Goal: Task Accomplishment & Management: Manage account settings

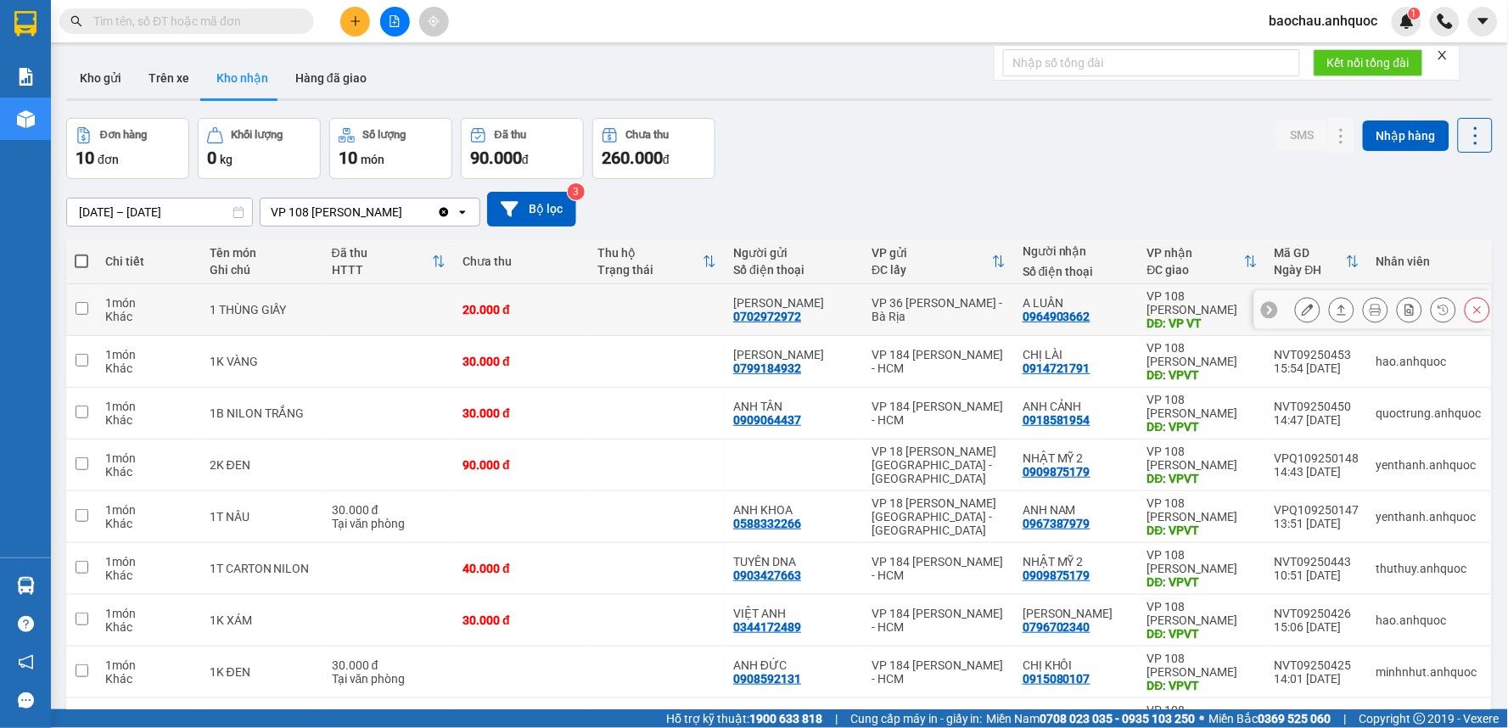
scroll to position [163, 0]
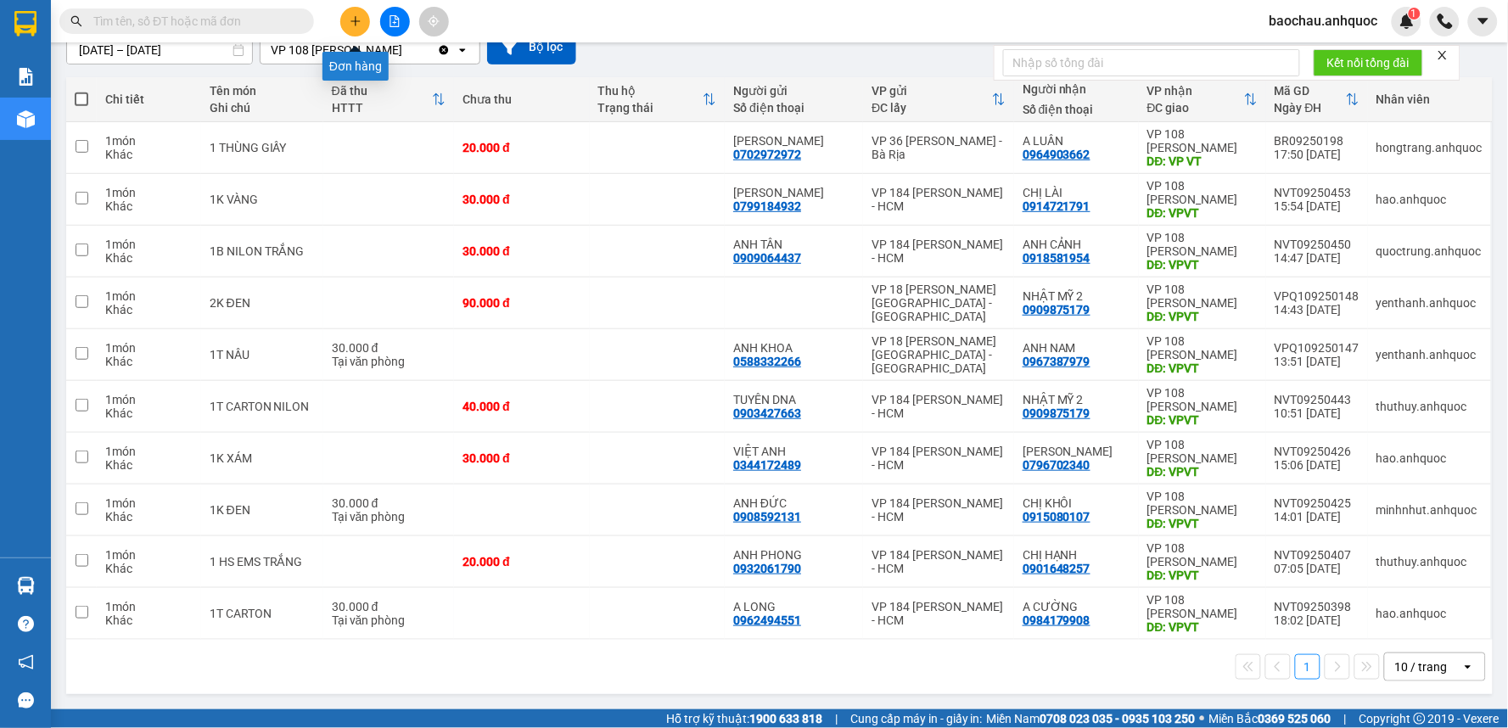
click at [357, 19] on icon "plus" at bounding box center [356, 21] width 12 height 12
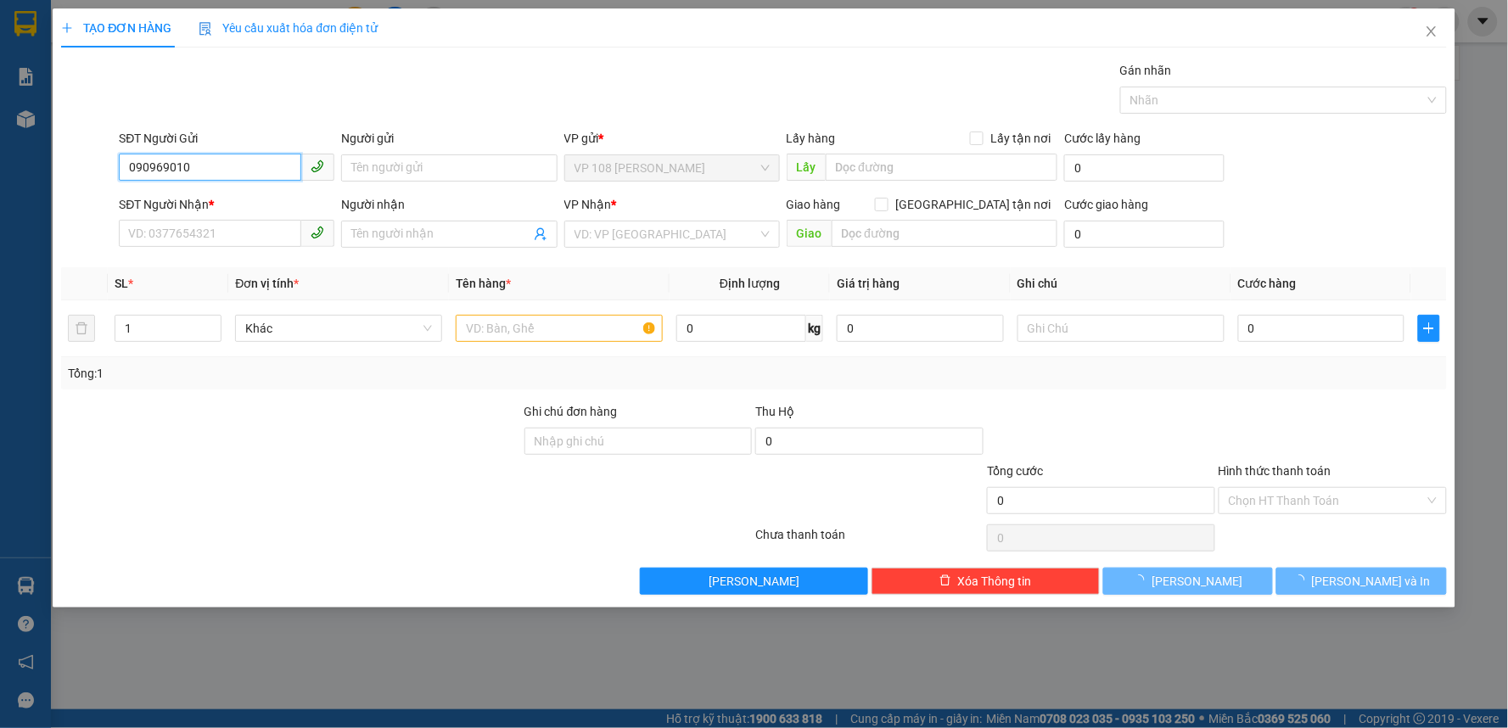
type input "0909690103"
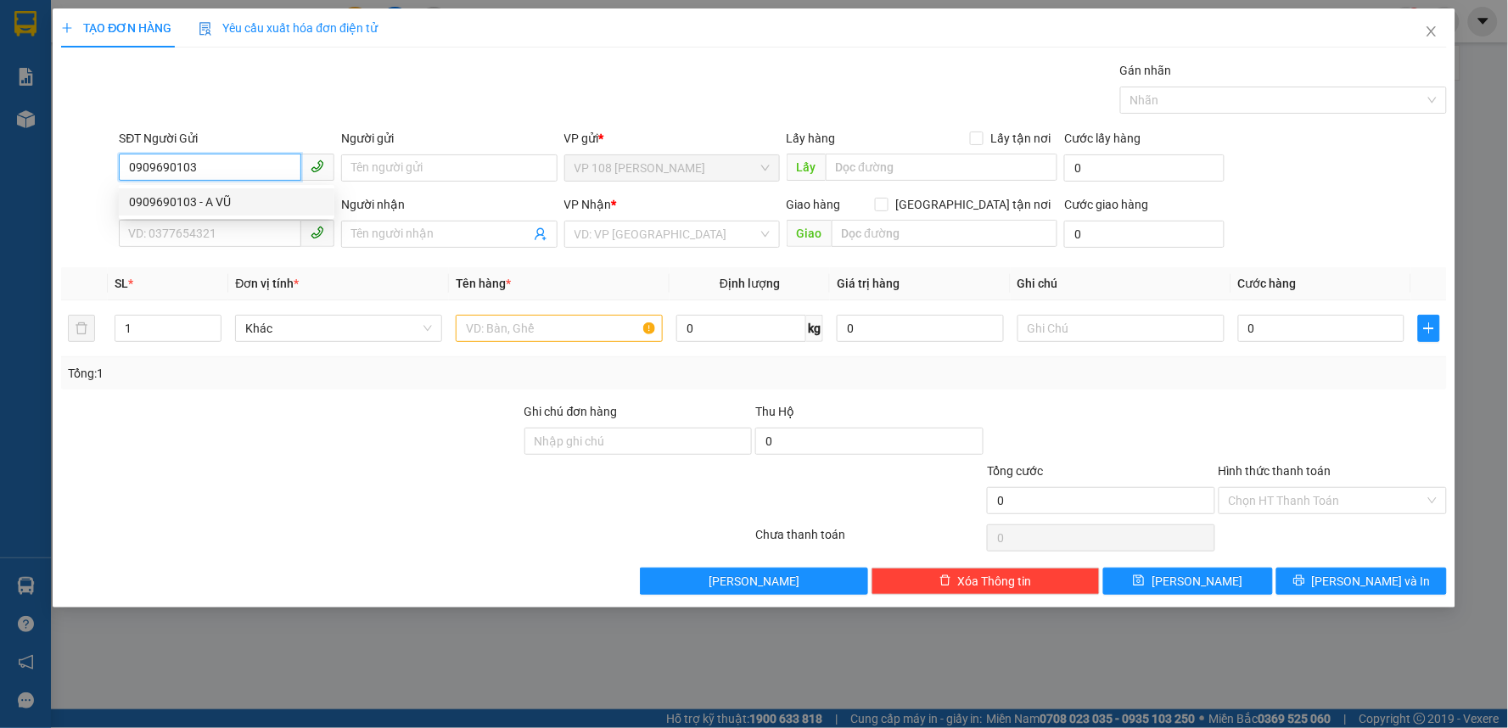
click at [227, 210] on div "0909690103 - A VŨ" at bounding box center [226, 202] width 195 height 19
type input "A VŨ"
type input "0903819411"
type input "[PERSON_NAME]"
type input "VPQ1"
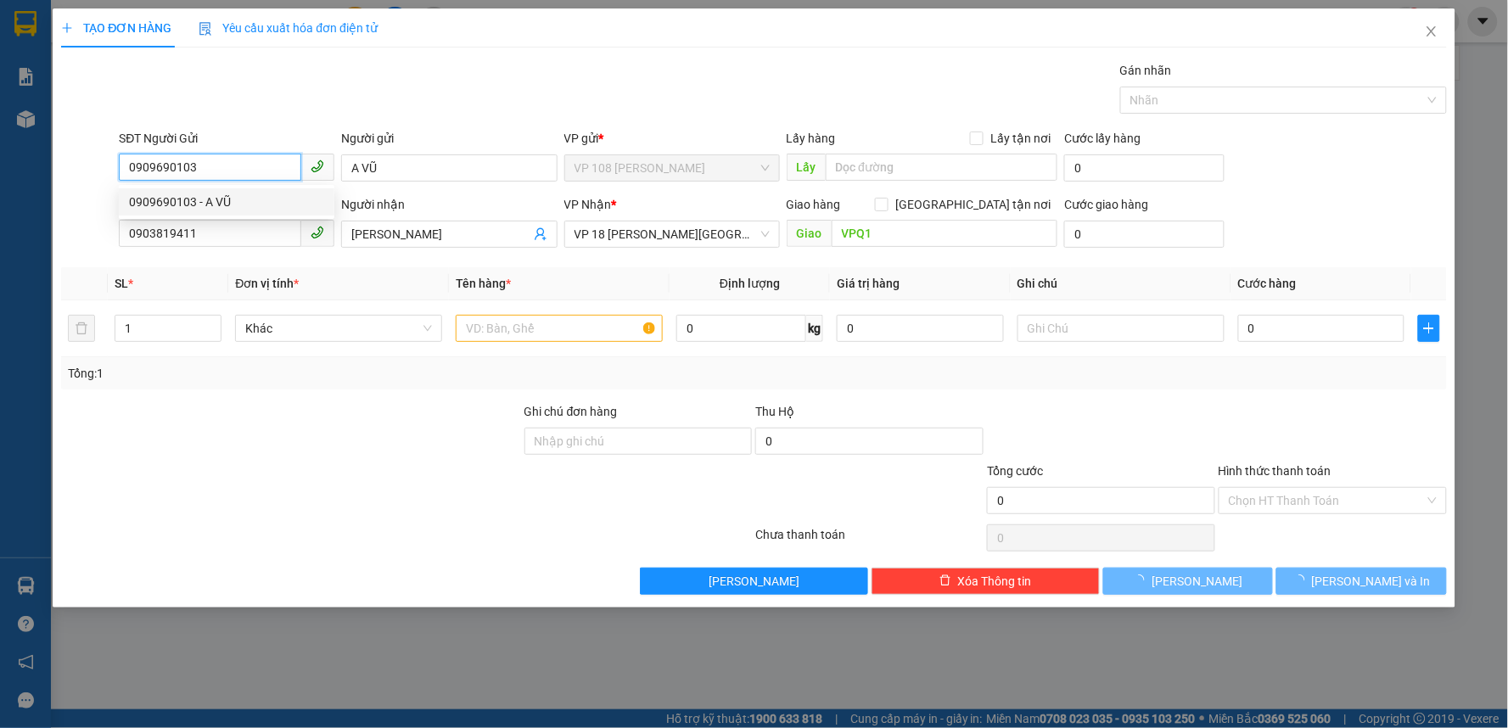
type input "30.000"
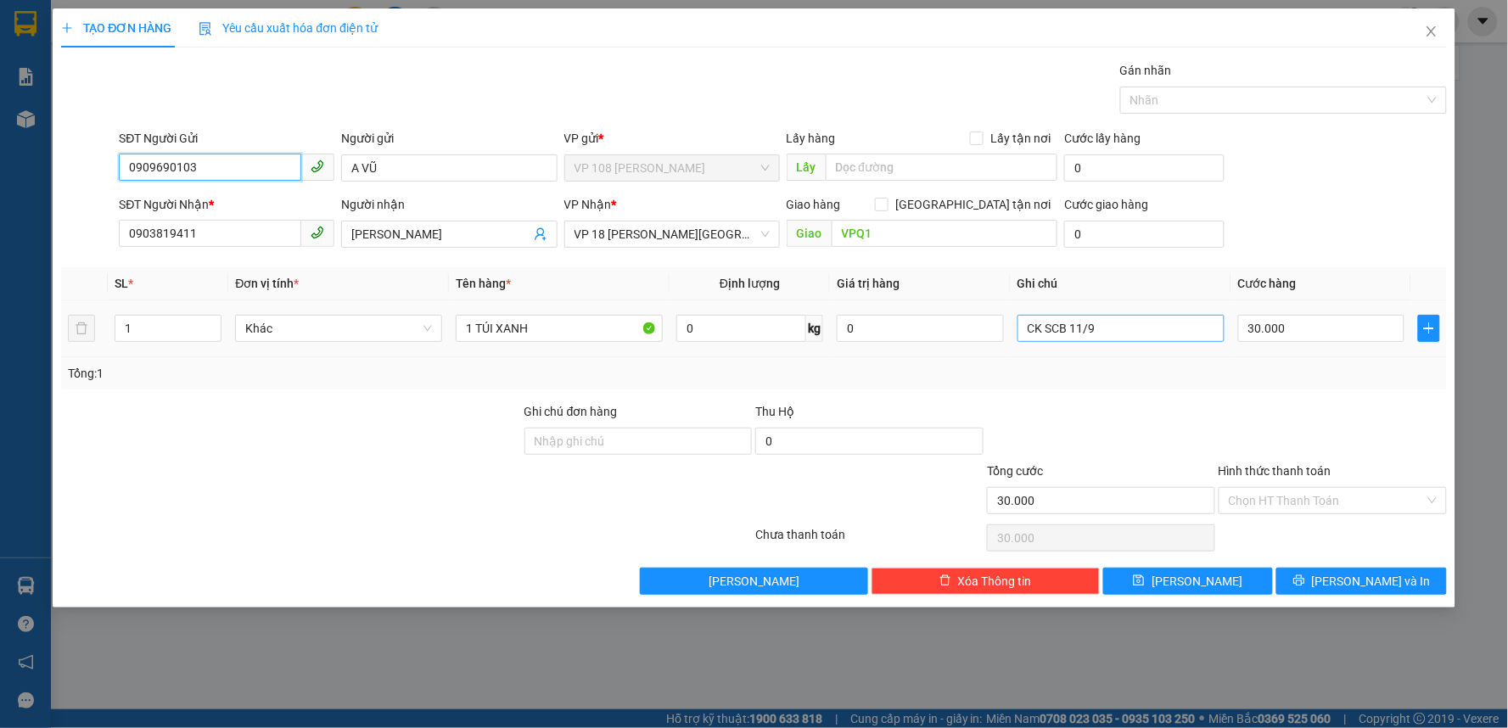
type input "0909690103"
drag, startPoint x: 1124, startPoint y: 332, endPoint x: 981, endPoint y: 365, distance: 147.2
click at [981, 365] on div "SL * Đơn vị tính * Tên hàng * Định lượng Giá trị hàng Ghi chú Cước hàng 1 Khác …" at bounding box center [754, 328] width 1386 height 122
type input "CK SCB 14/9"
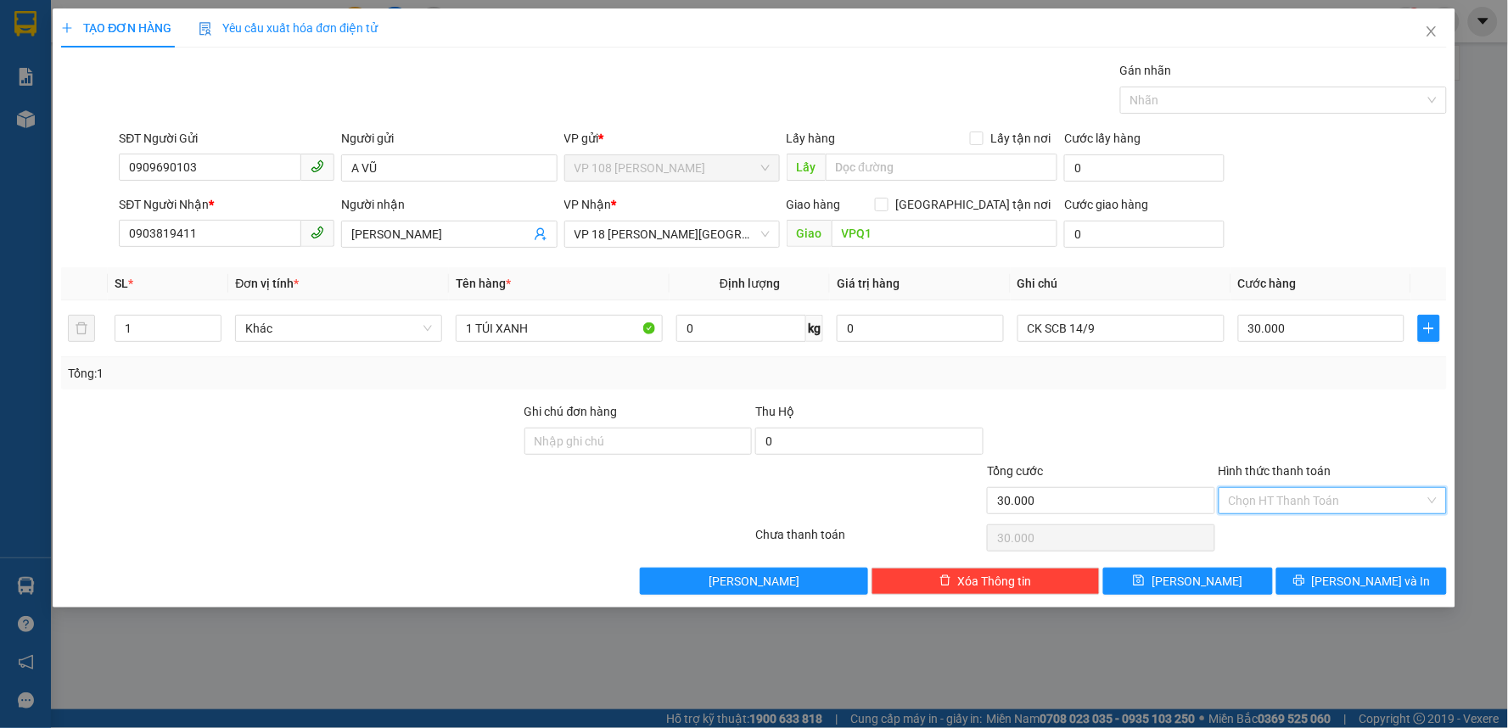
click at [1313, 499] on input "Hình thức thanh toán" at bounding box center [1327, 500] width 196 height 25
click at [1275, 540] on div "Tại văn phòng" at bounding box center [1333, 534] width 208 height 19
type input "0"
click at [1390, 577] on span "[PERSON_NAME] và In" at bounding box center [1371, 581] width 119 height 19
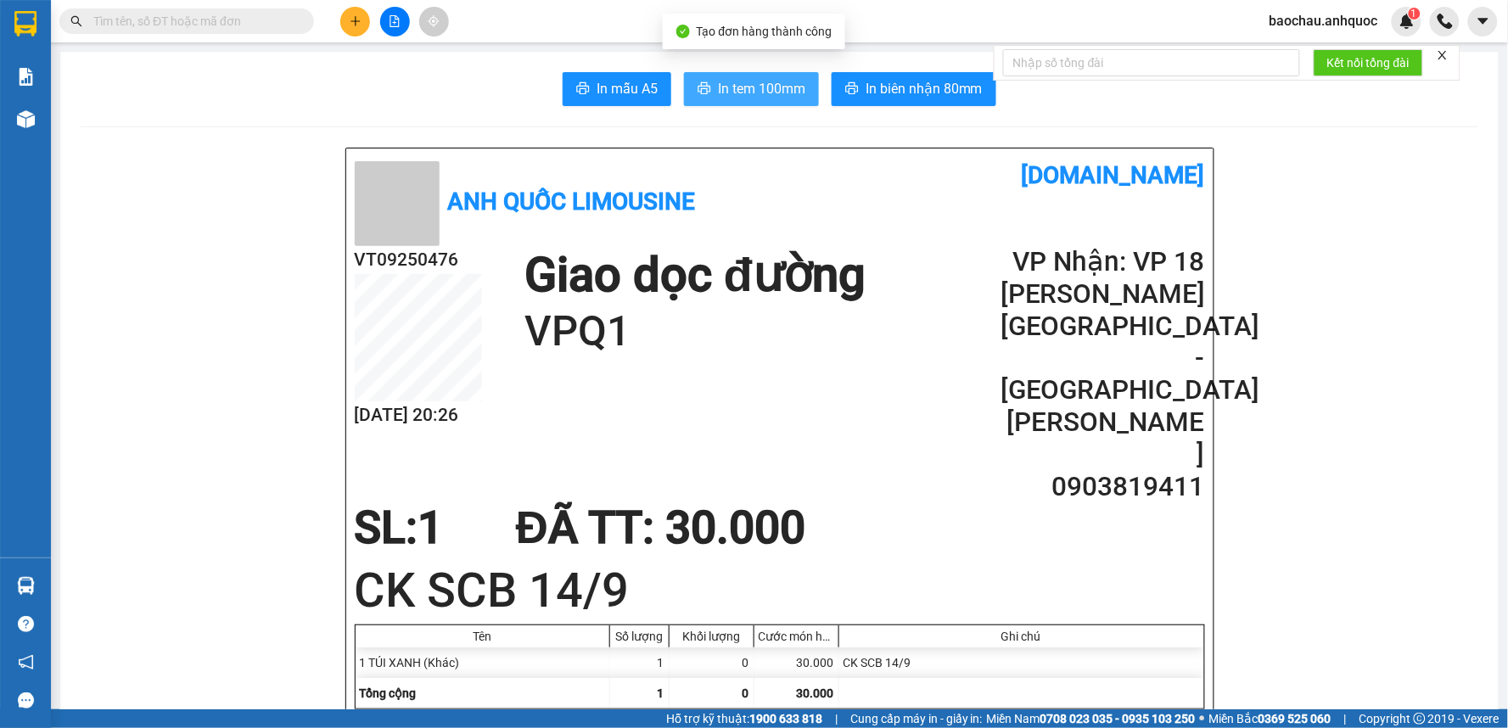
click at [777, 87] on span "In tem 100mm" at bounding box center [761, 88] width 87 height 21
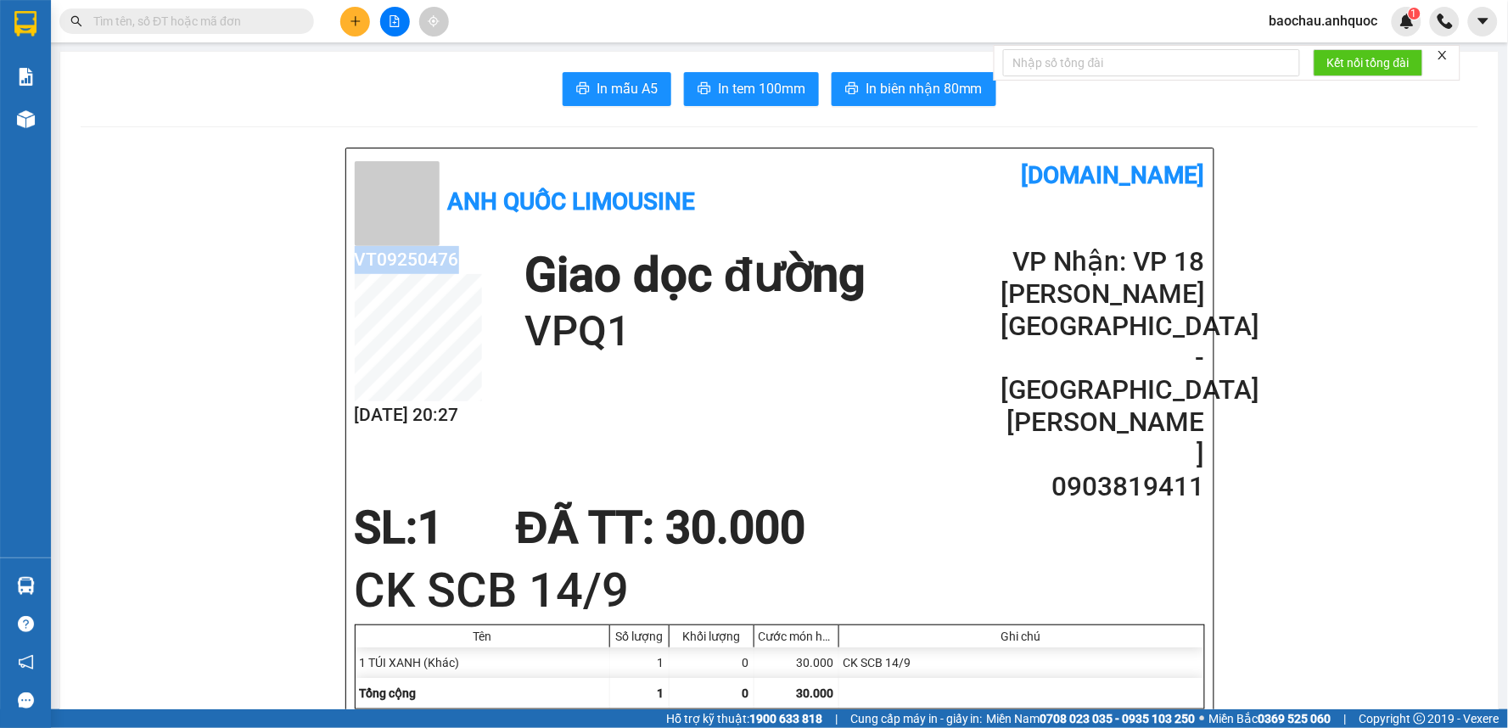
drag, startPoint x: 455, startPoint y: 251, endPoint x: 344, endPoint y: 266, distance: 111.2
click at [346, 266] on div "Anh Quốc Limousine [DOMAIN_NAME] VT09250476 [DATE] 20:27 Giao dọc đường VPQ1 VP…" at bounding box center [779, 472] width 867 height 649
copy h2 "VT09250476"
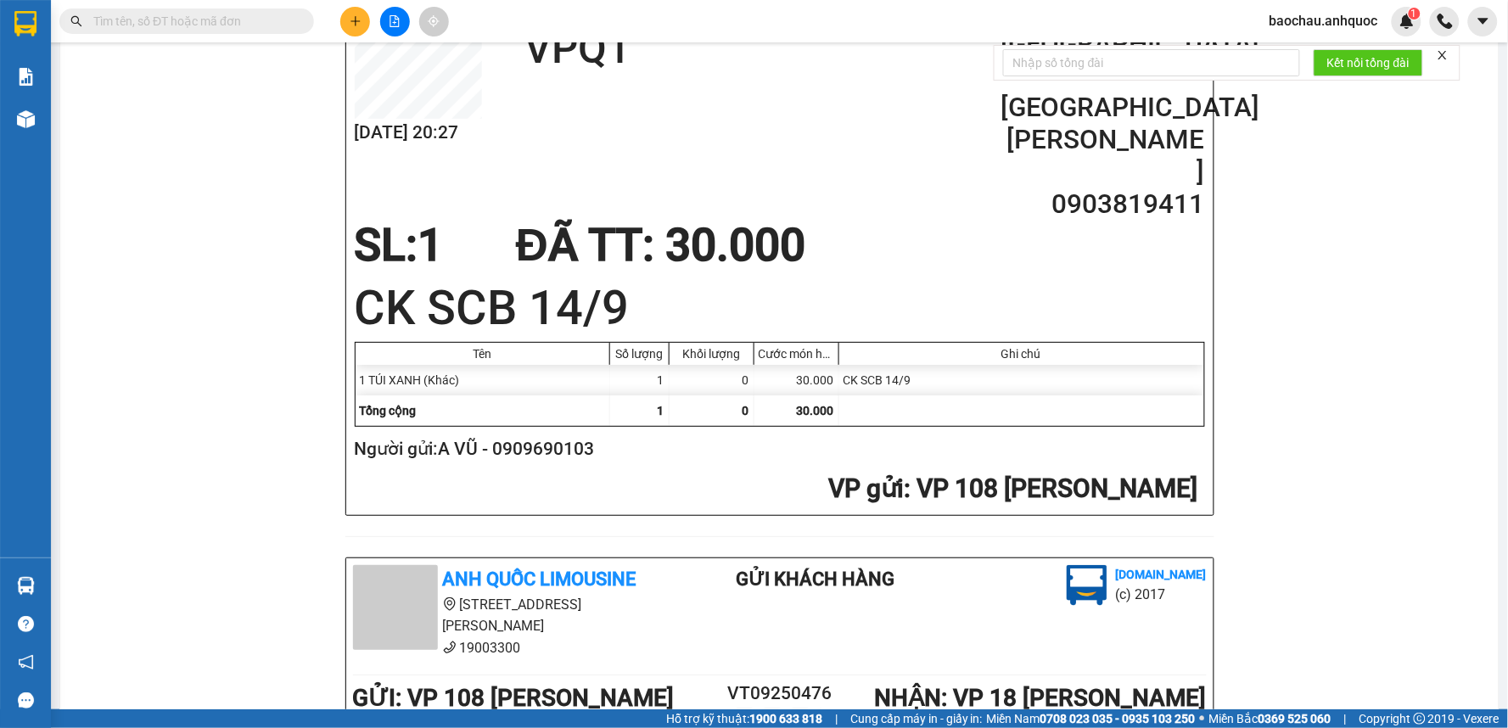
scroll to position [471, 0]
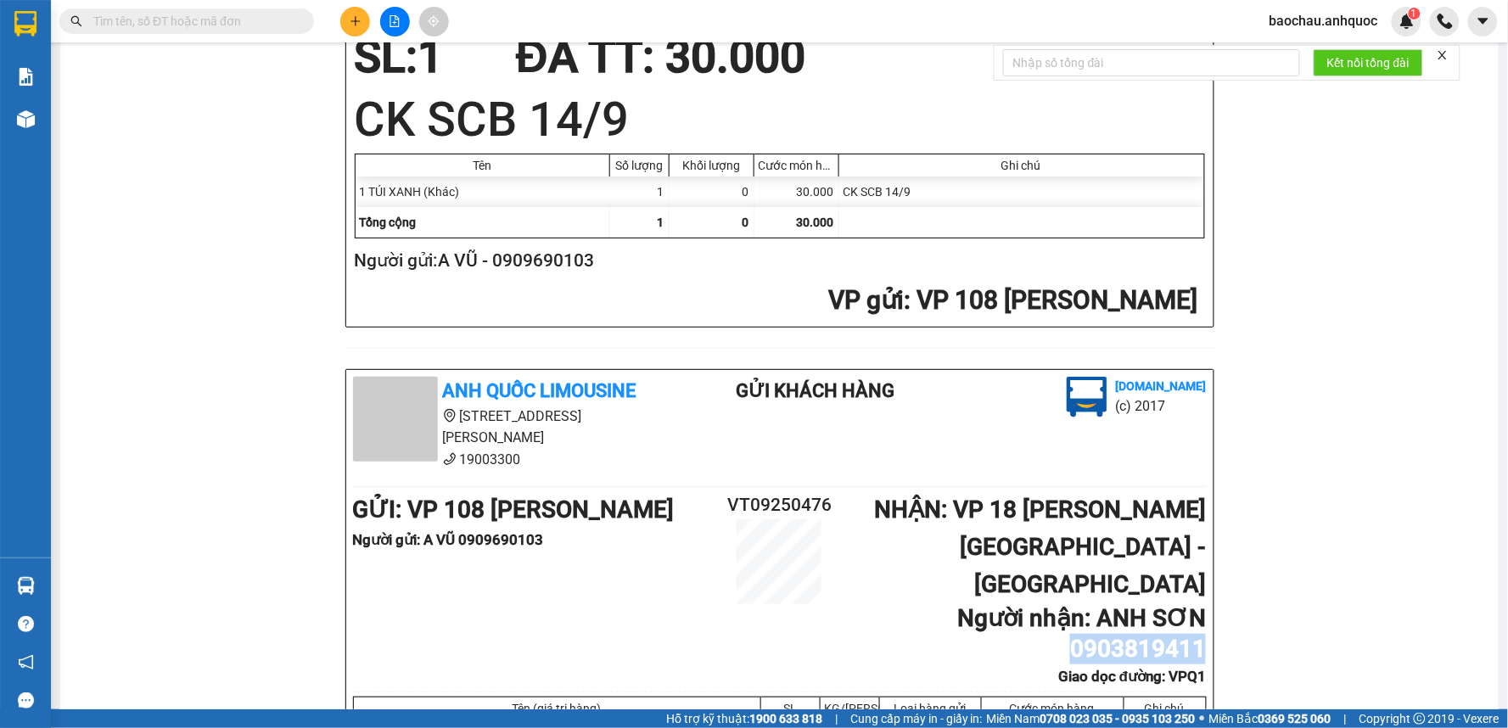
drag, startPoint x: 1067, startPoint y: 532, endPoint x: 1201, endPoint y: 535, distance: 134.9
click at [1201, 535] on div "Anh Quốc Limousine [STREET_ADDRESS][PERSON_NAME] khách hàng [DOMAIN_NAME] (c) 2…" at bounding box center [779, 677] width 867 height 615
copy b "0903819411"
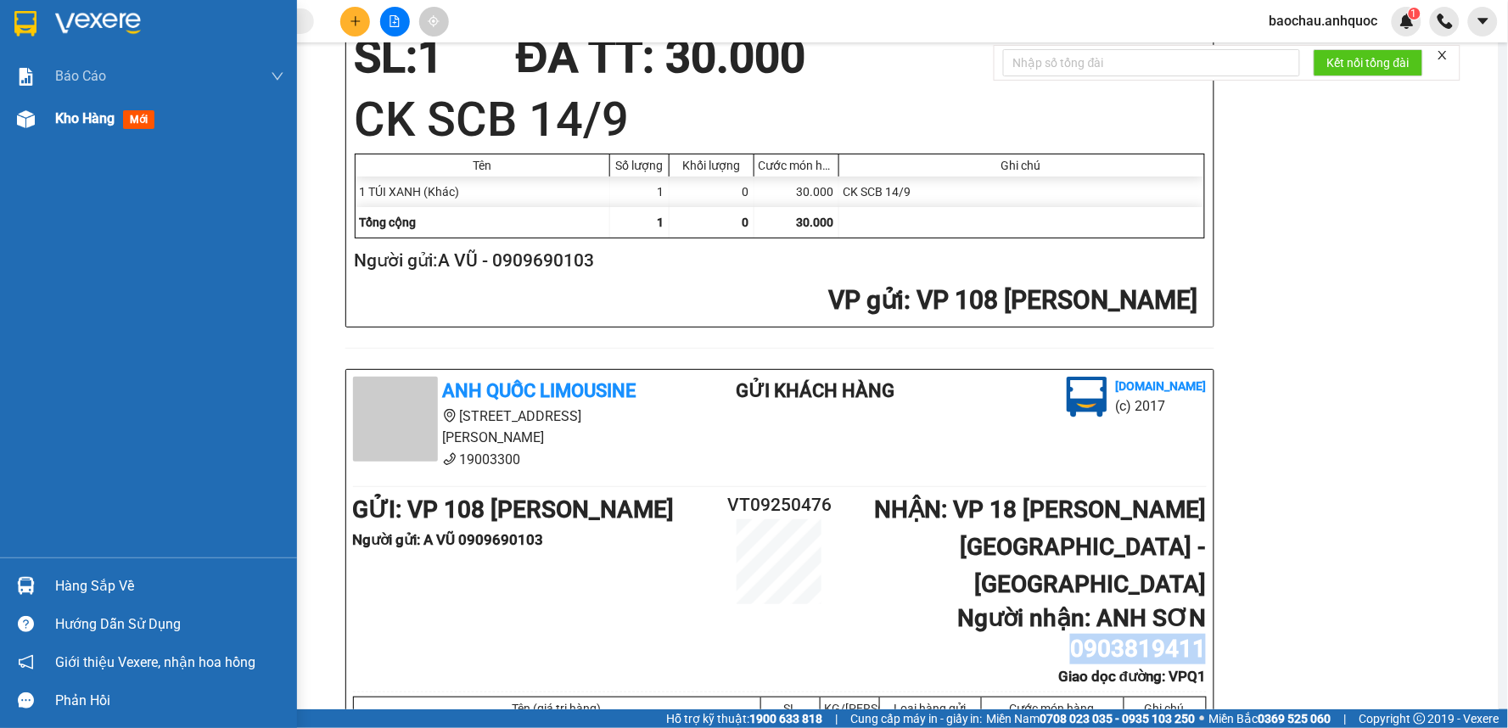
click at [25, 121] on img at bounding box center [26, 119] width 18 height 18
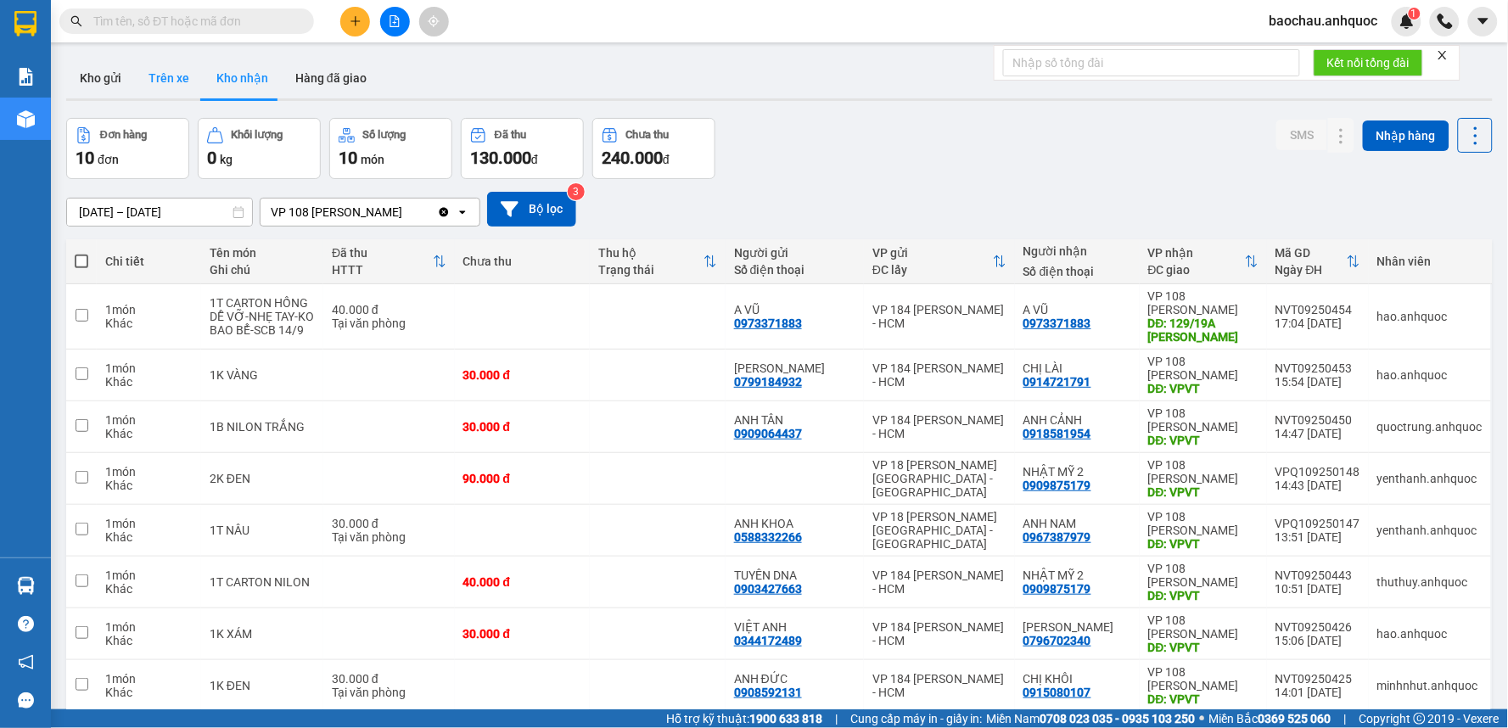
click at [154, 83] on button "Trên xe" at bounding box center [169, 78] width 68 height 41
type input "[DATE] – [DATE]"
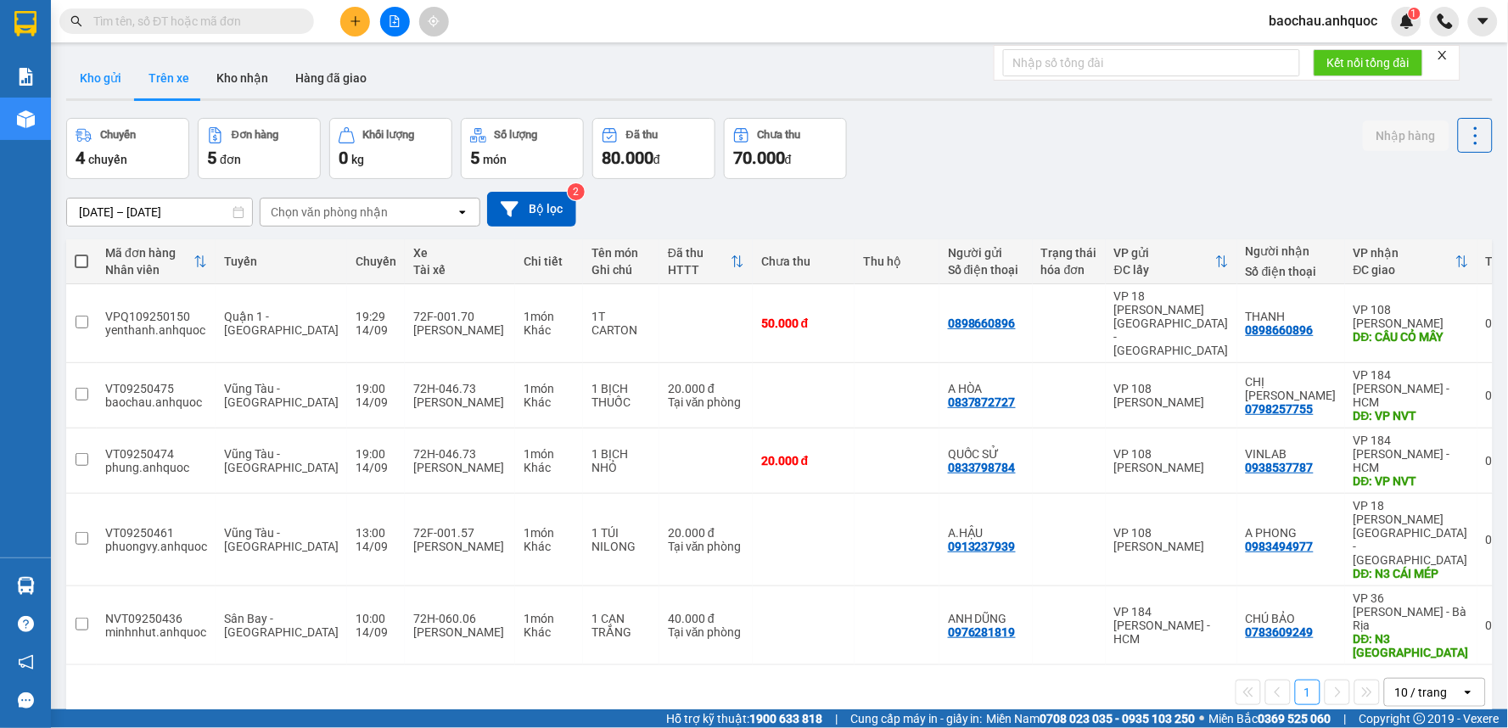
click at [117, 79] on button "Kho gửi" at bounding box center [100, 78] width 69 height 41
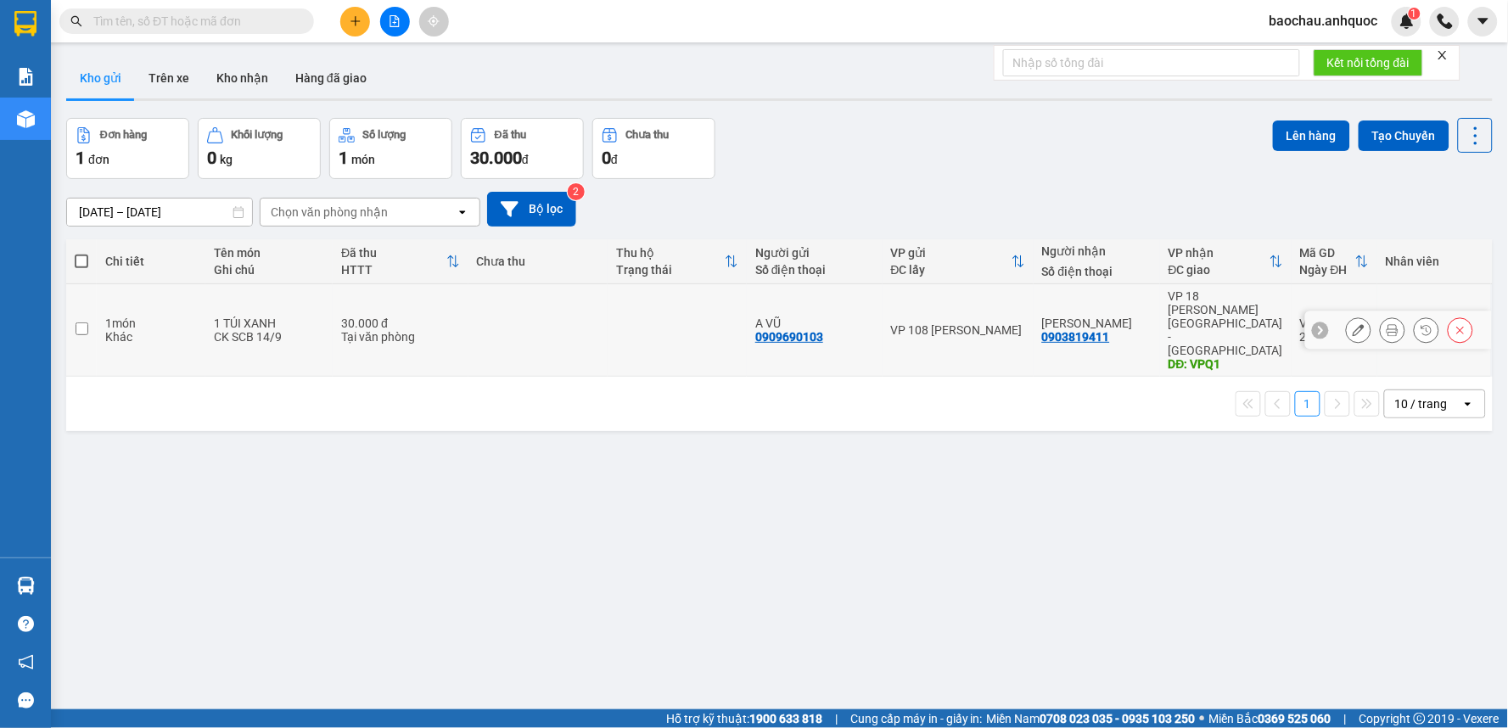
click at [111, 330] on div "Khác" at bounding box center [151, 337] width 92 height 14
checkbox input "true"
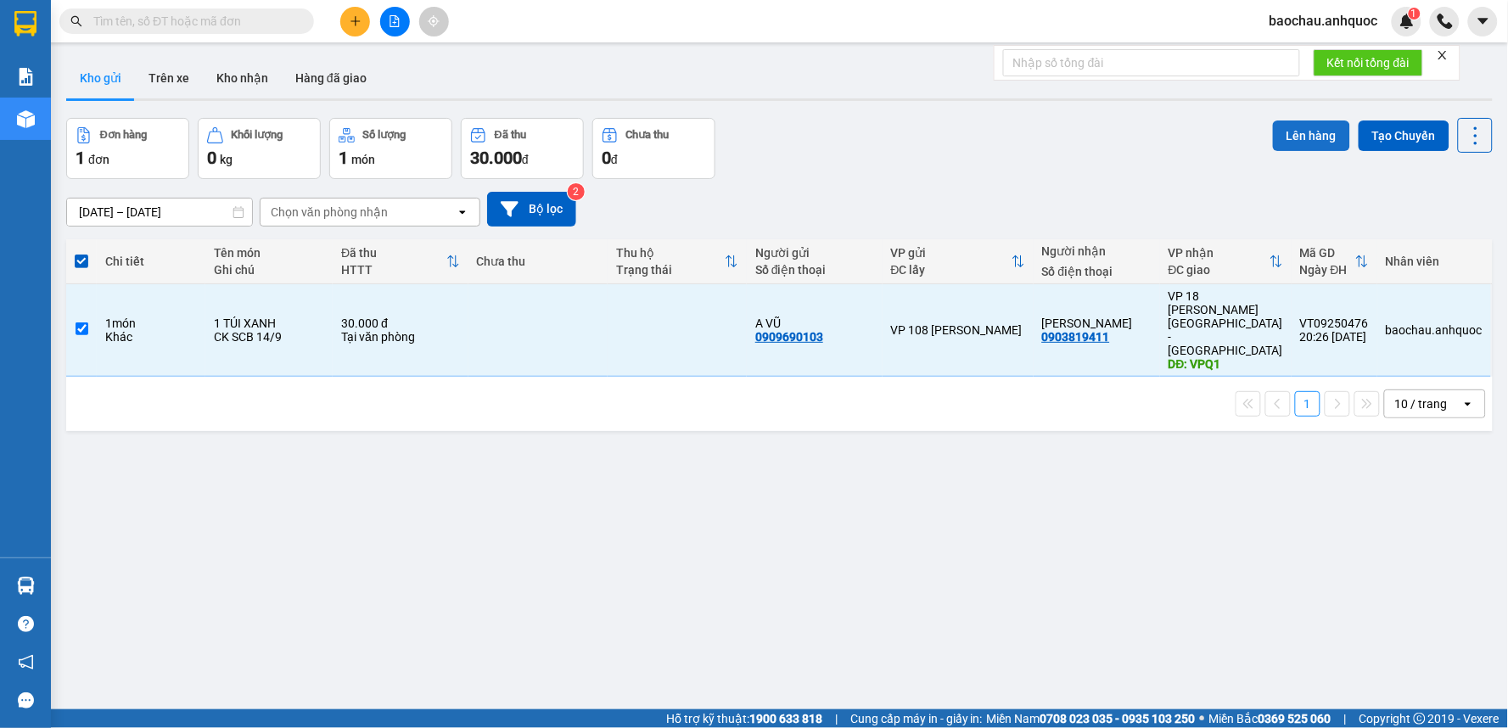
click at [1278, 131] on button "Lên hàng" at bounding box center [1311, 135] width 77 height 31
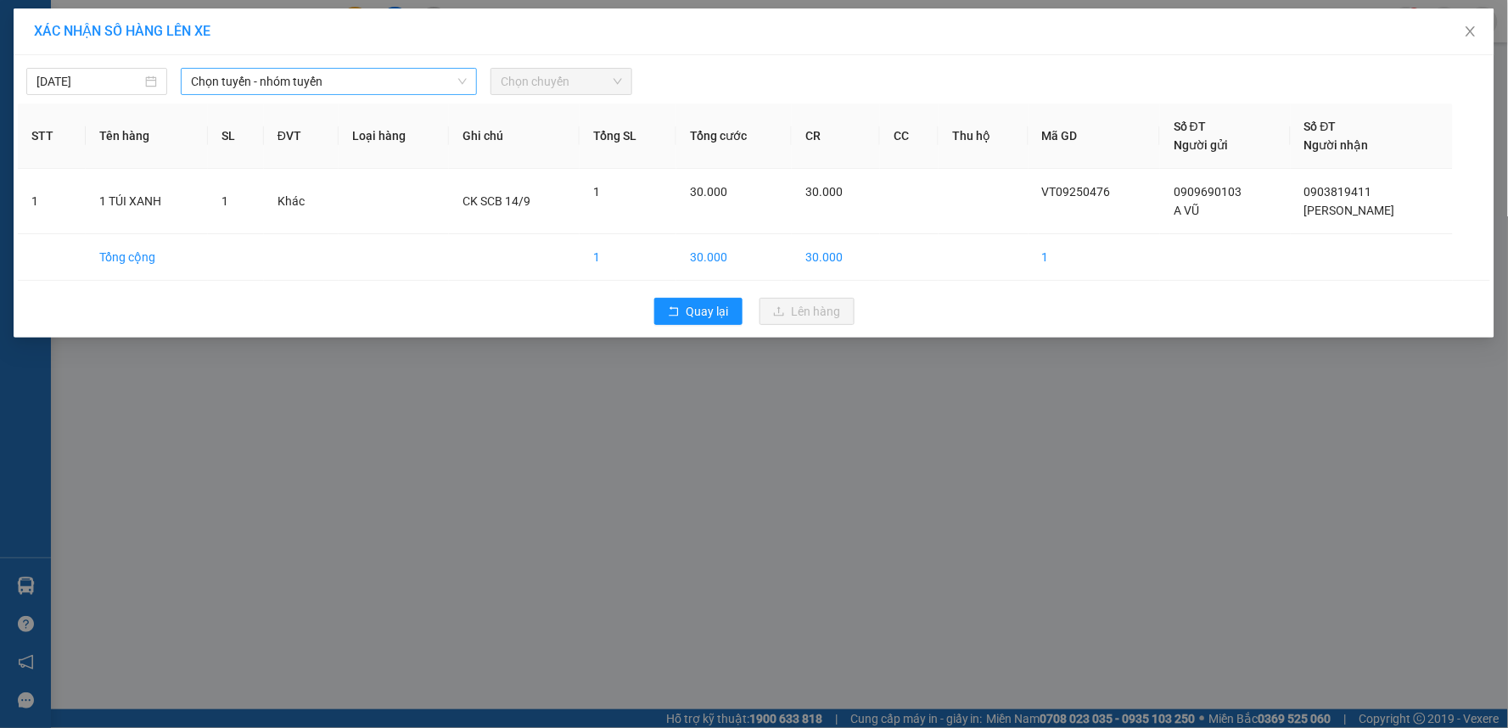
click at [266, 76] on span "Chọn tuyến - nhóm tuyến" at bounding box center [329, 81] width 276 height 25
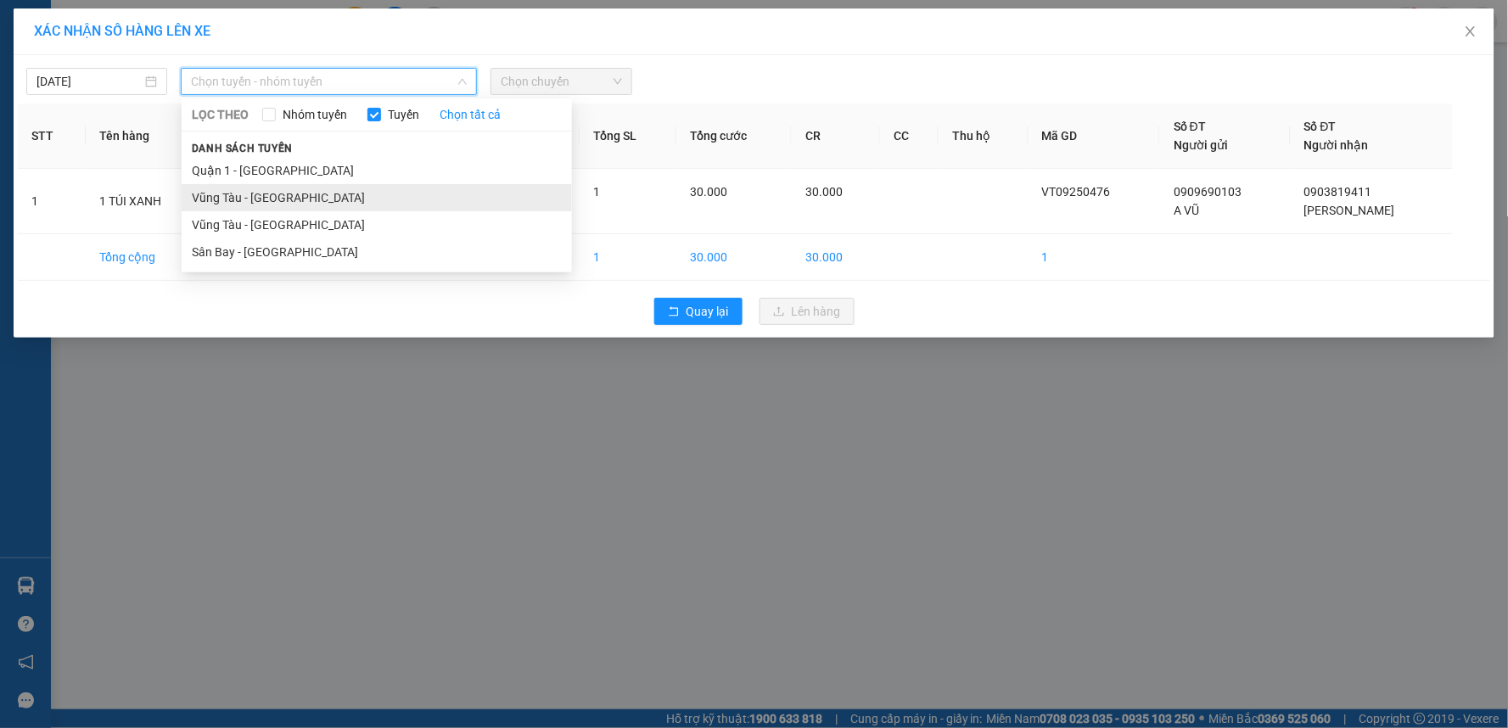
click at [289, 193] on li "Vũng Tàu - [GEOGRAPHIC_DATA]" at bounding box center [377, 197] width 390 height 27
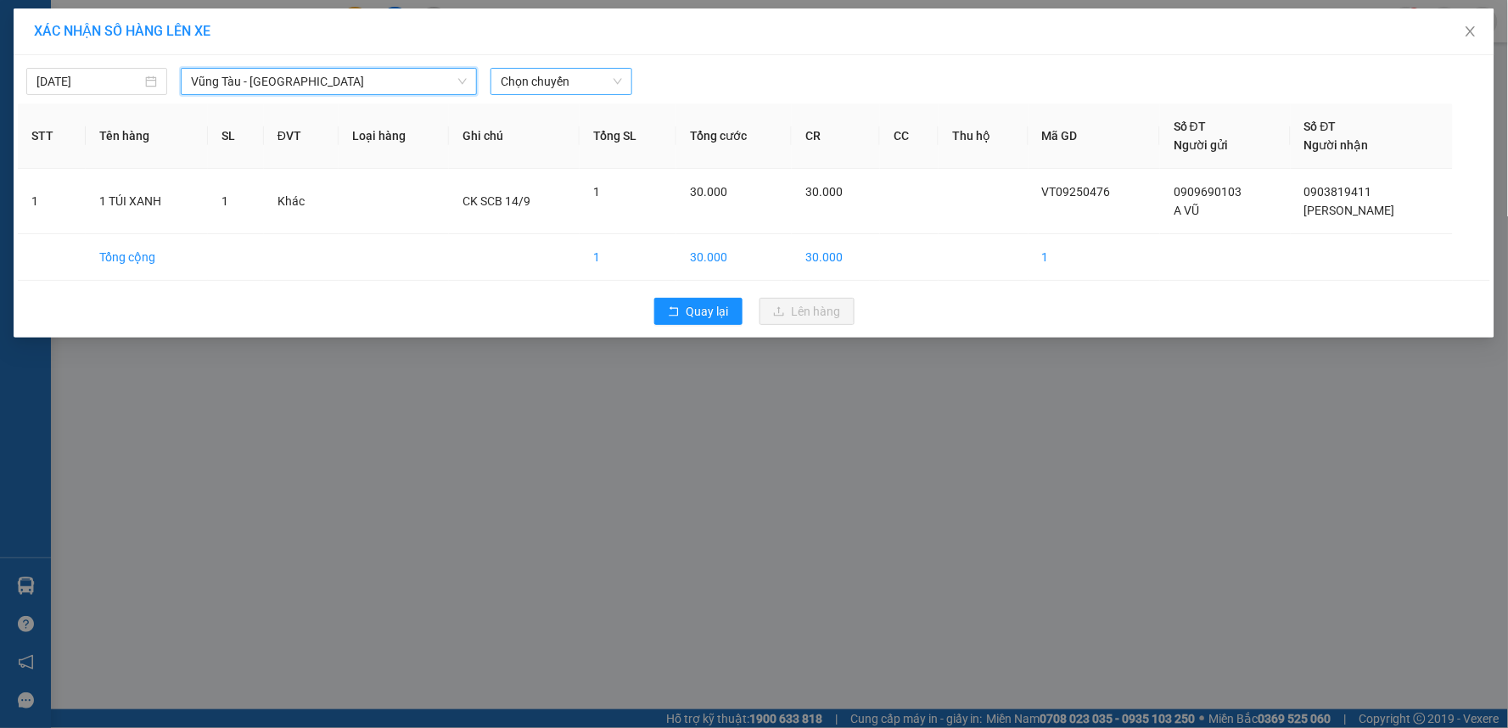
click at [588, 76] on span "Chọn chuyến" at bounding box center [561, 81] width 120 height 25
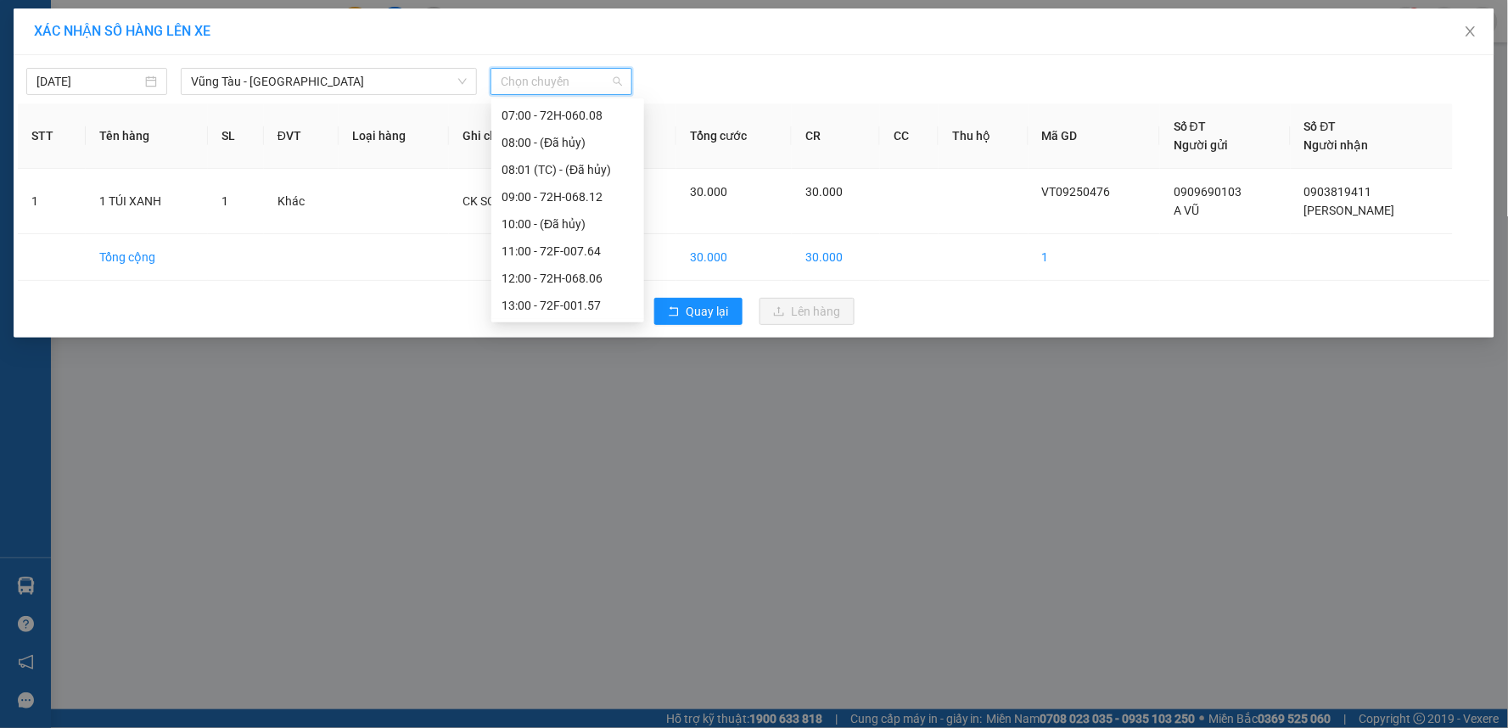
scroll to position [188, 0]
click at [86, 76] on input "[DATE]" at bounding box center [88, 81] width 105 height 19
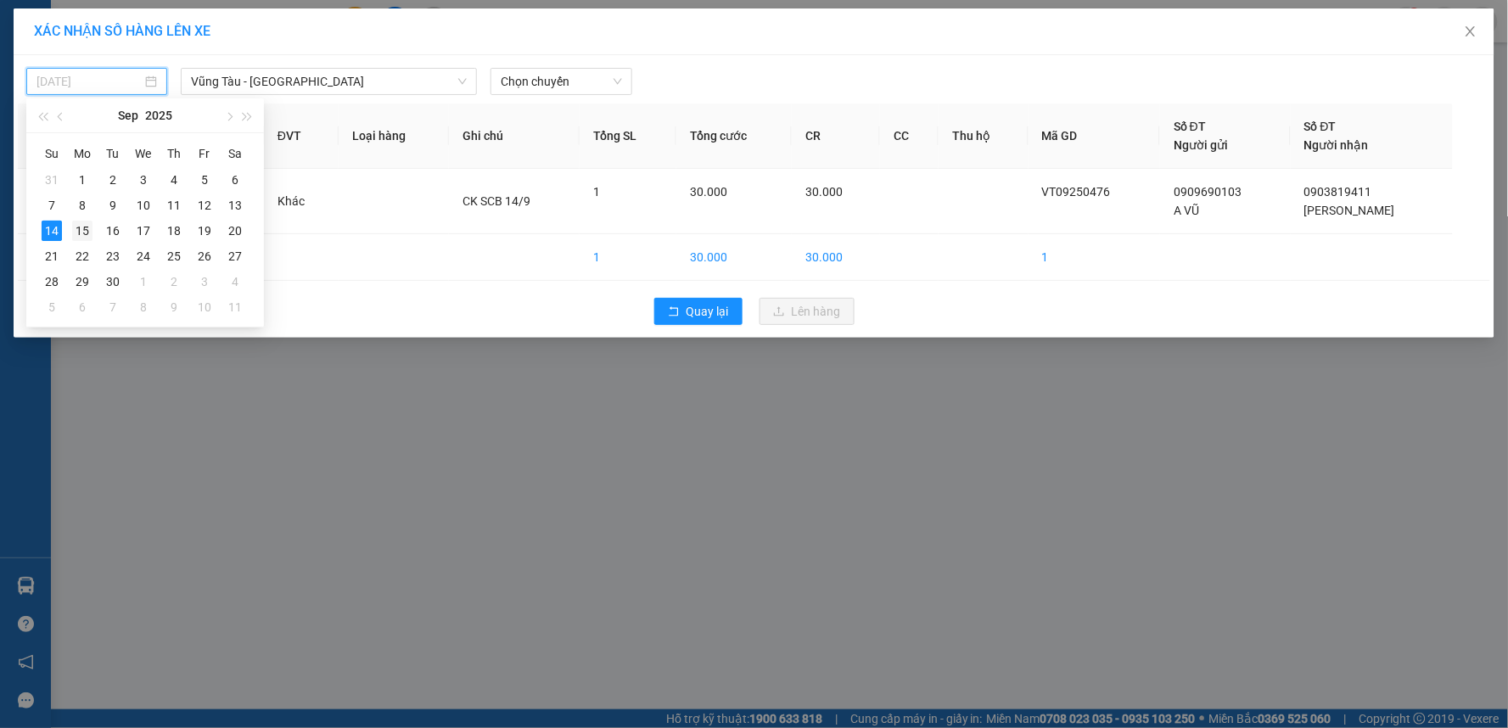
click at [87, 232] on div "15" at bounding box center [82, 231] width 20 height 20
type input "[DATE]"
drag, startPoint x: 632, startPoint y: 77, endPoint x: 583, endPoint y: 87, distance: 50.1
click at [632, 79] on div "Chọn chuyến" at bounding box center [561, 81] width 154 height 27
click at [578, 88] on span "Chọn chuyến" at bounding box center [561, 81] width 120 height 25
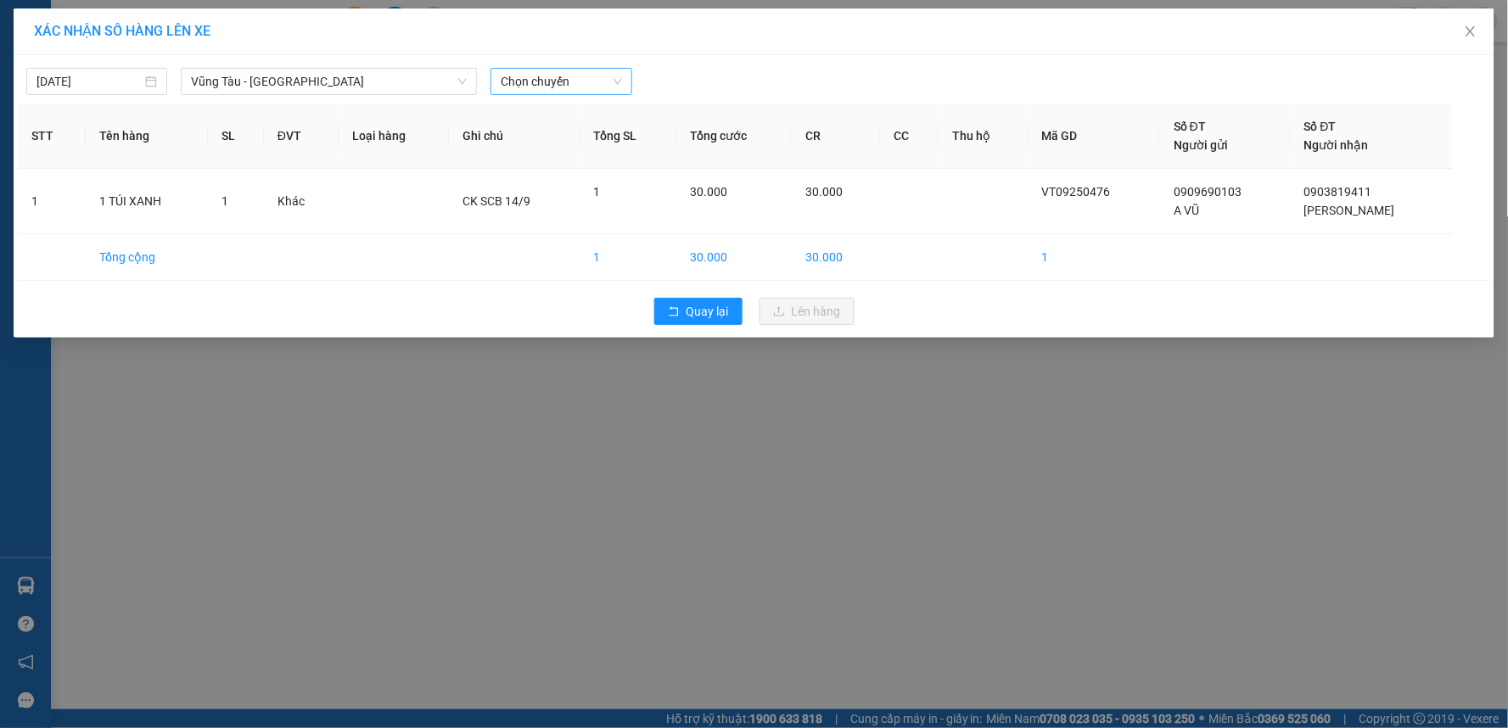
scroll to position [0, 0]
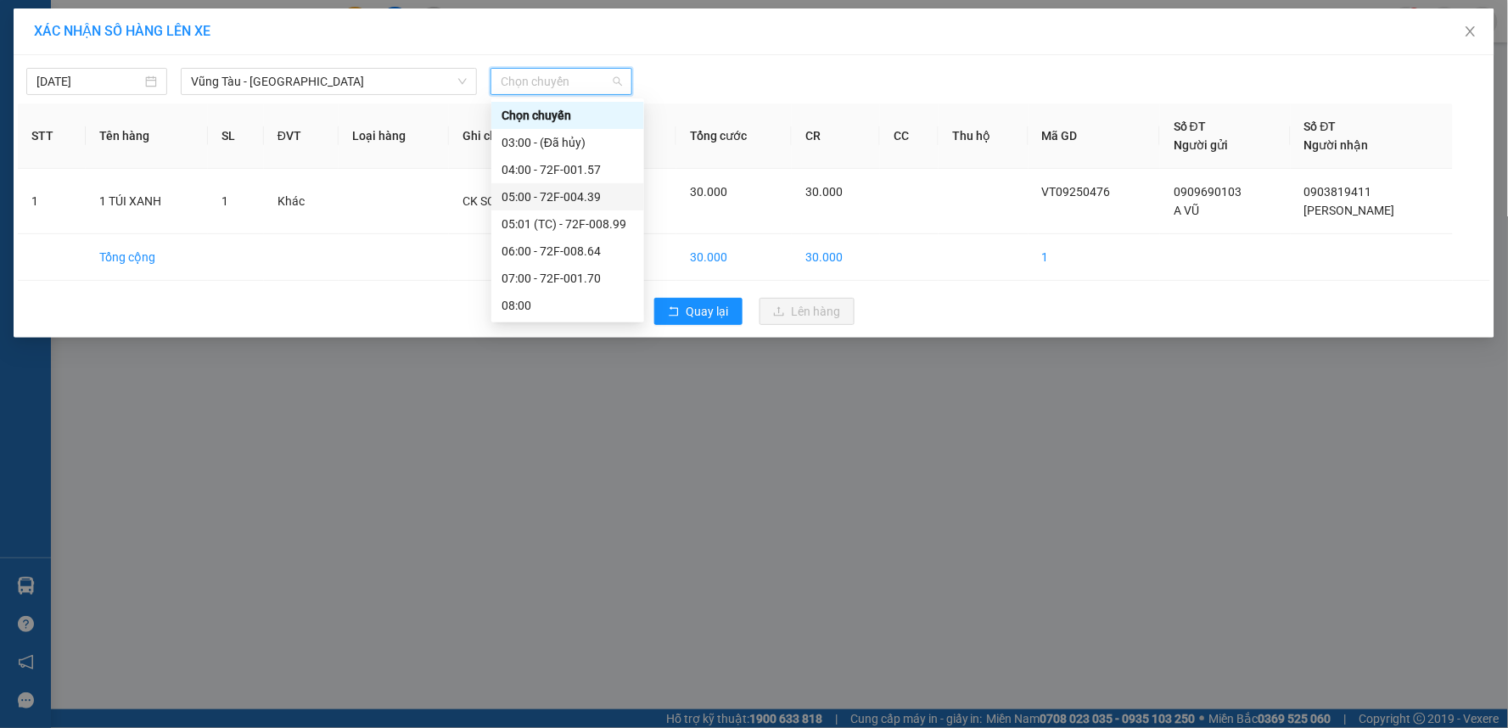
click at [557, 199] on div "05:00 - 72F-004.39" at bounding box center [567, 197] width 132 height 19
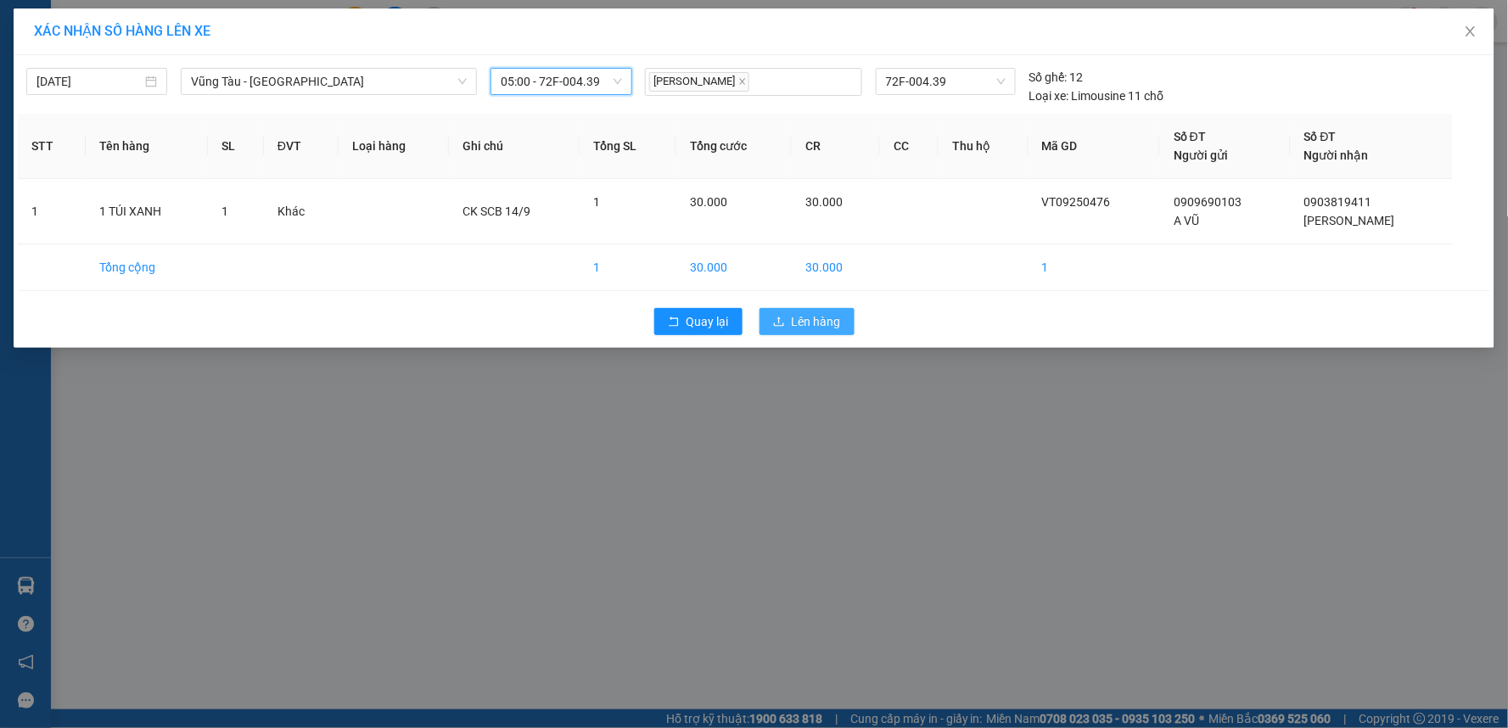
click at [799, 316] on span "Lên hàng" at bounding box center [816, 321] width 49 height 19
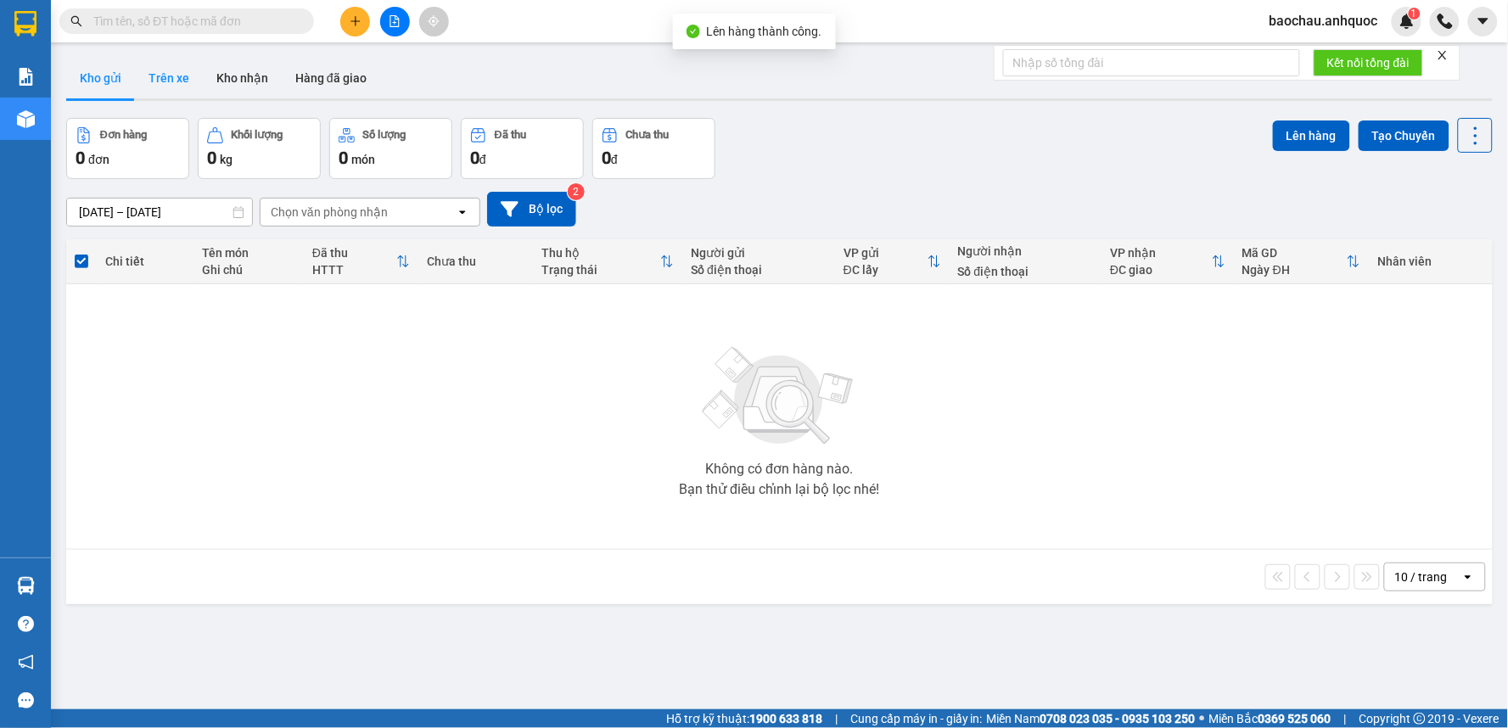
click at [182, 76] on button "Trên xe" at bounding box center [169, 78] width 68 height 41
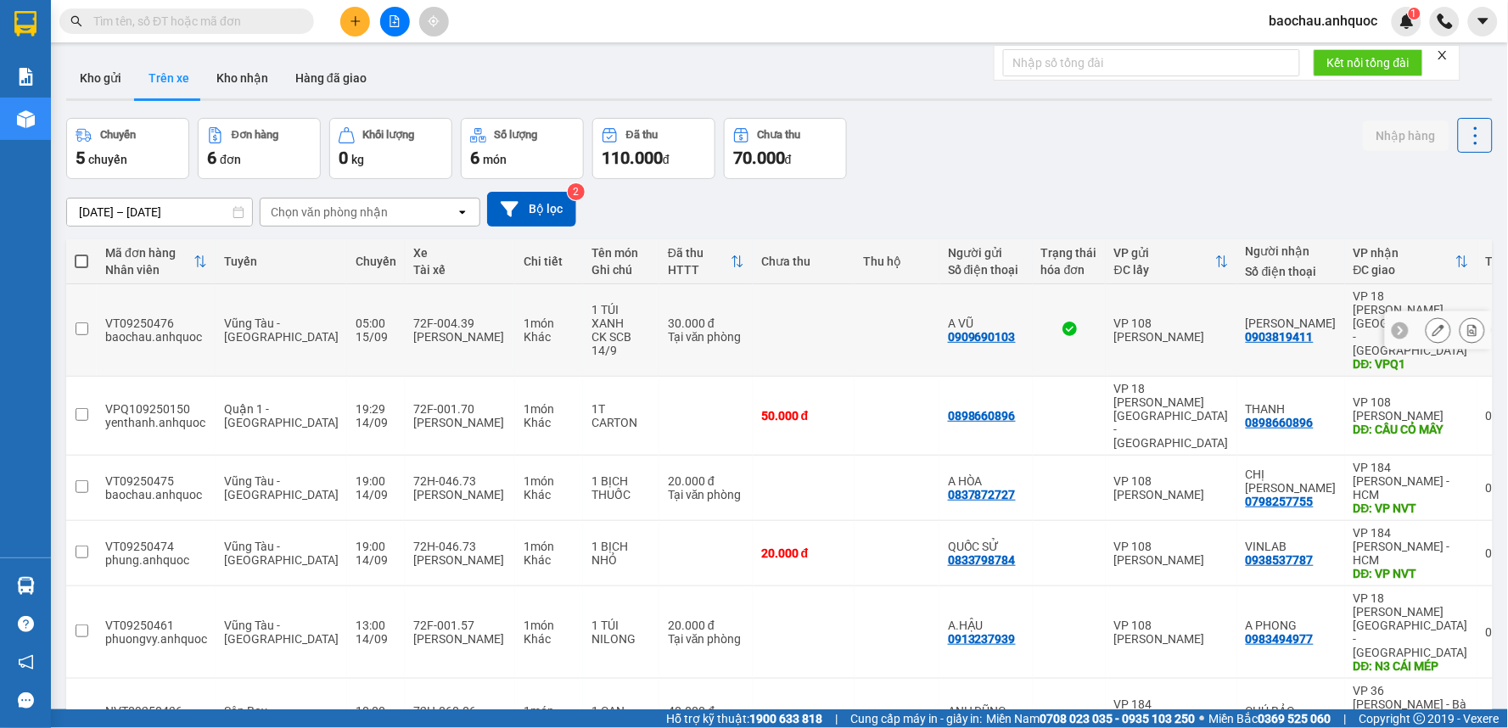
click at [1466, 324] on icon at bounding box center [1472, 330] width 12 height 12
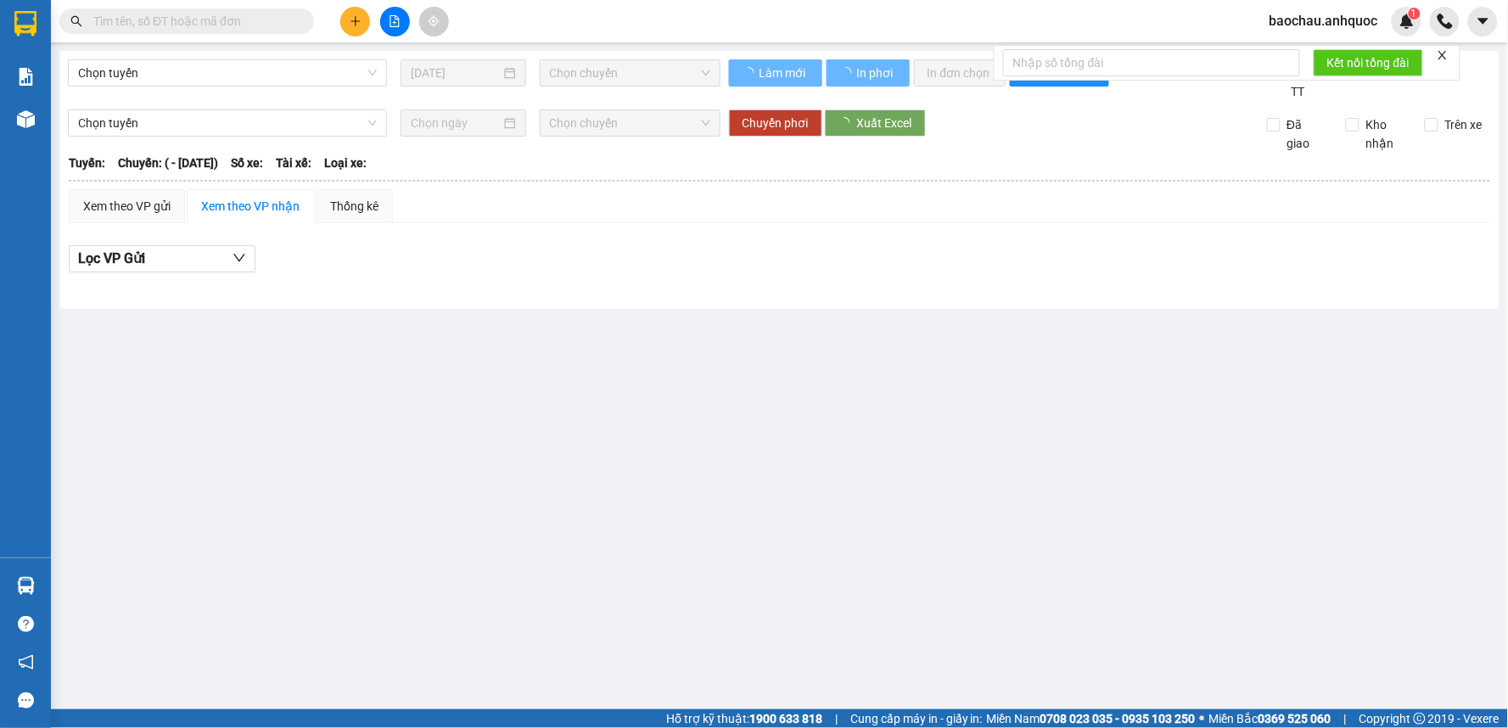
type input "[DATE]"
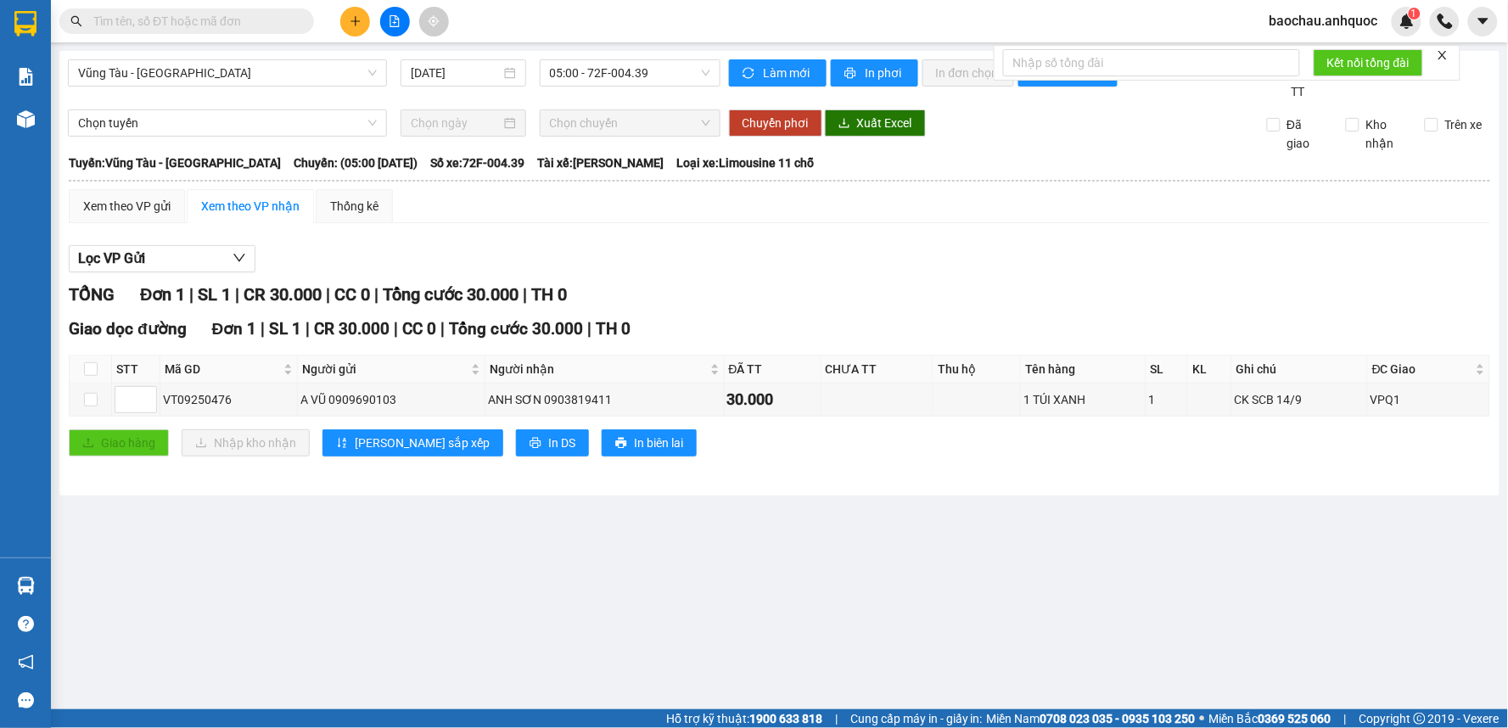
click at [882, 57] on div "[GEOGRAPHIC_DATA] - Quận 1 [DATE] 05:00 - 72F-004.39 Làm mới In phơi In đơn chọ…" at bounding box center [779, 273] width 1440 height 445
click at [885, 70] on span "In phơi" at bounding box center [884, 73] width 39 height 19
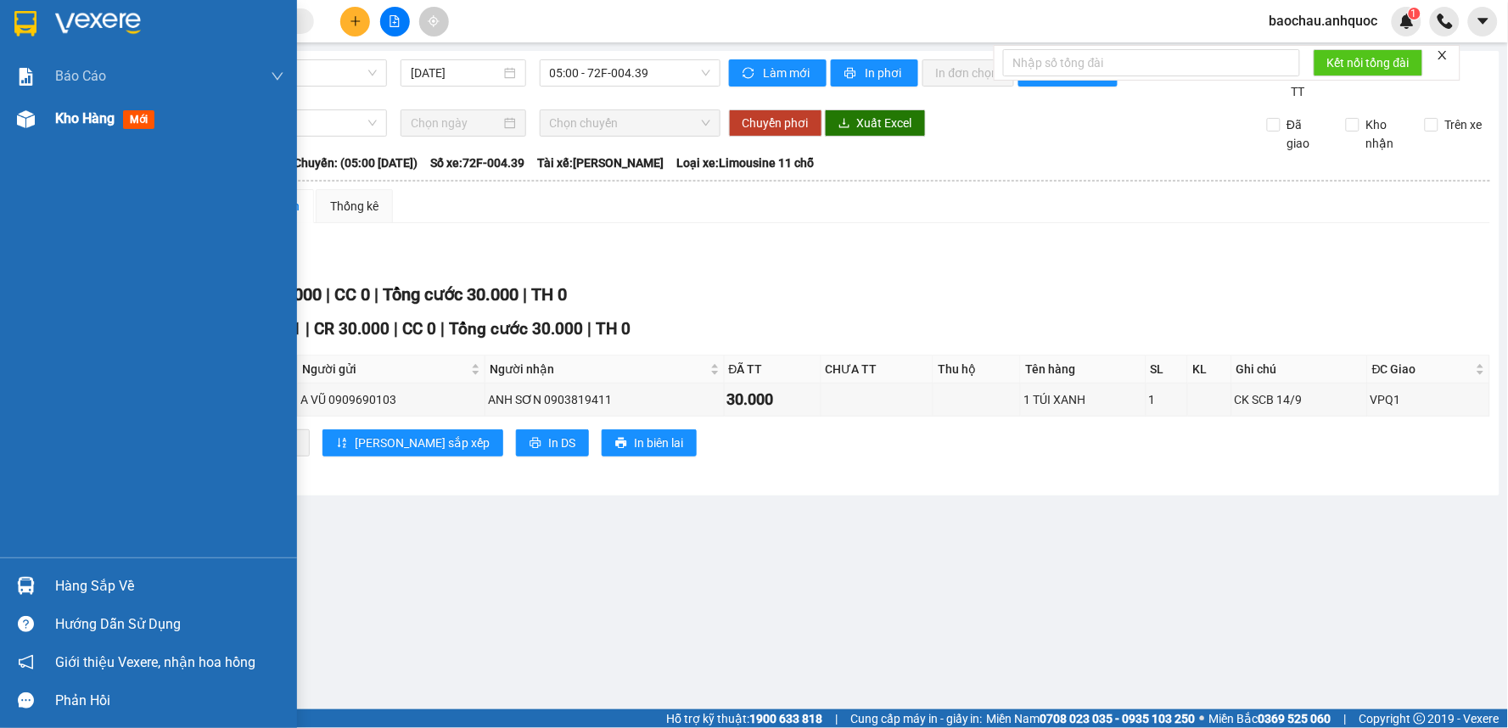
click at [98, 110] on span "Kho hàng" at bounding box center [84, 118] width 59 height 16
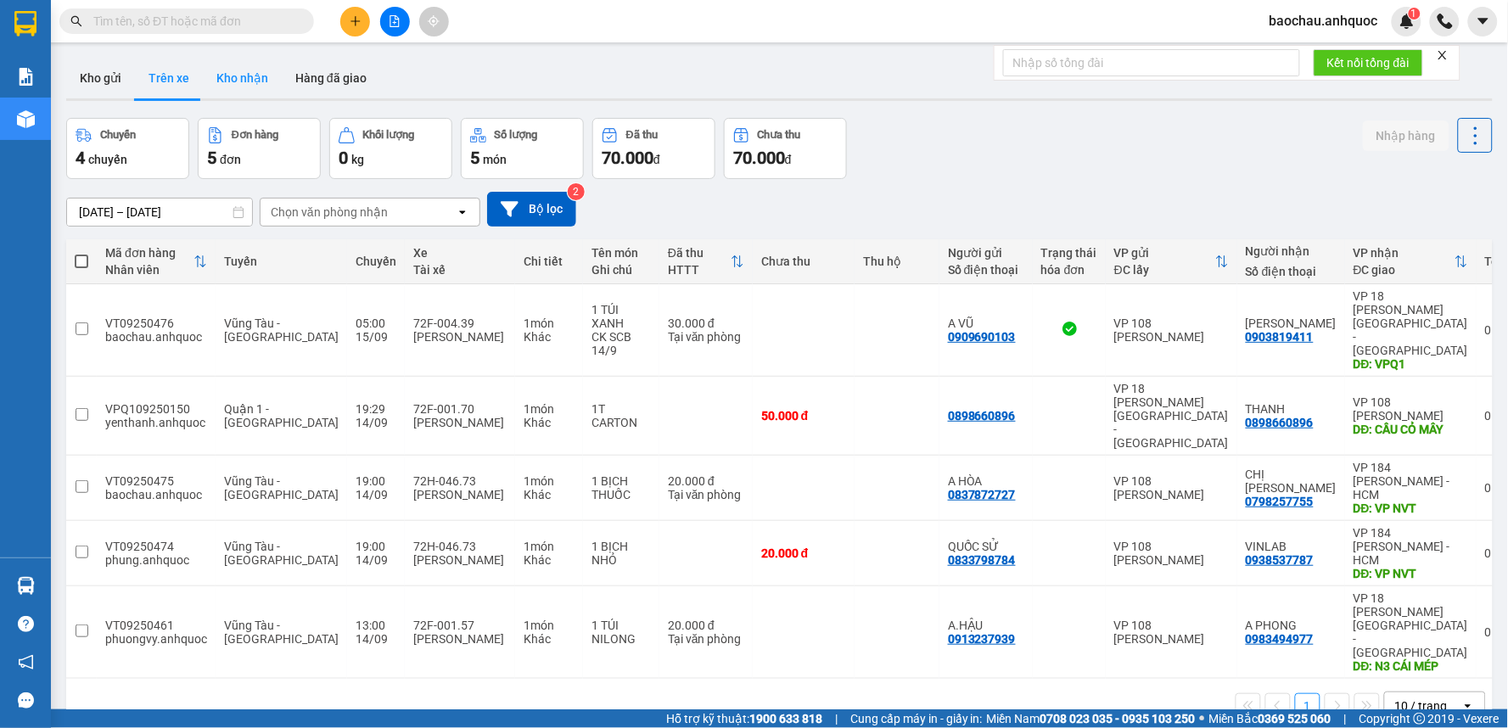
click at [233, 85] on button "Kho nhận" at bounding box center [242, 78] width 79 height 41
type input "[DATE] – [DATE]"
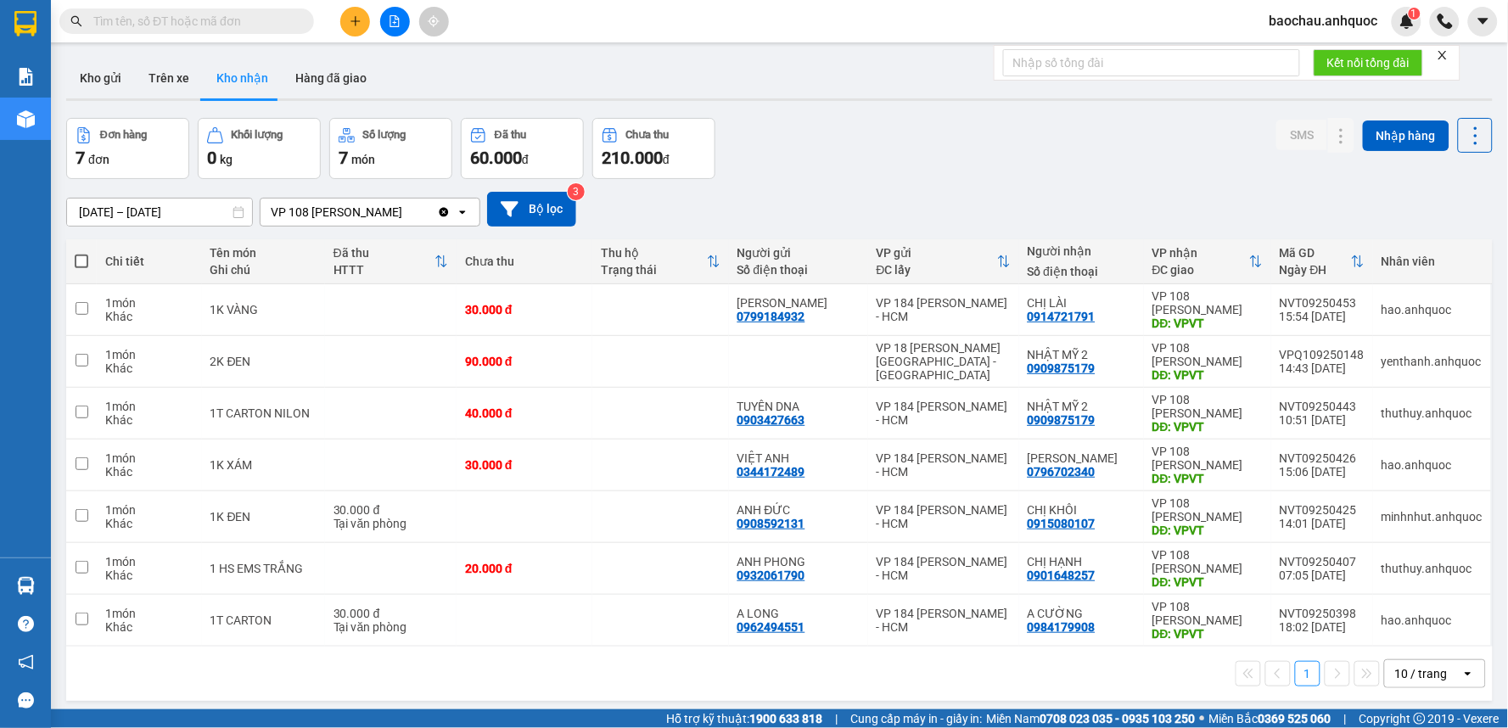
click at [277, 30] on input "text" at bounding box center [193, 21] width 200 height 19
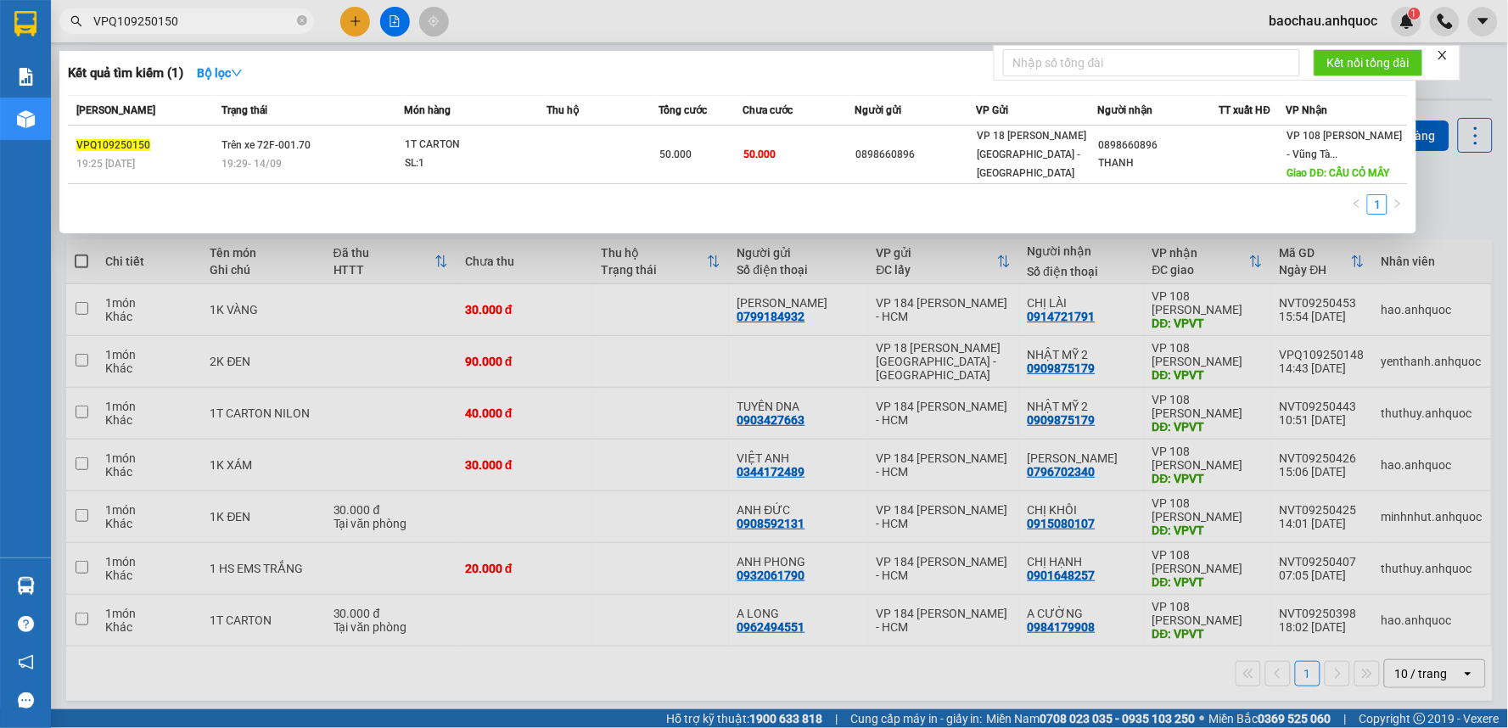
type input "VPQ109250150"
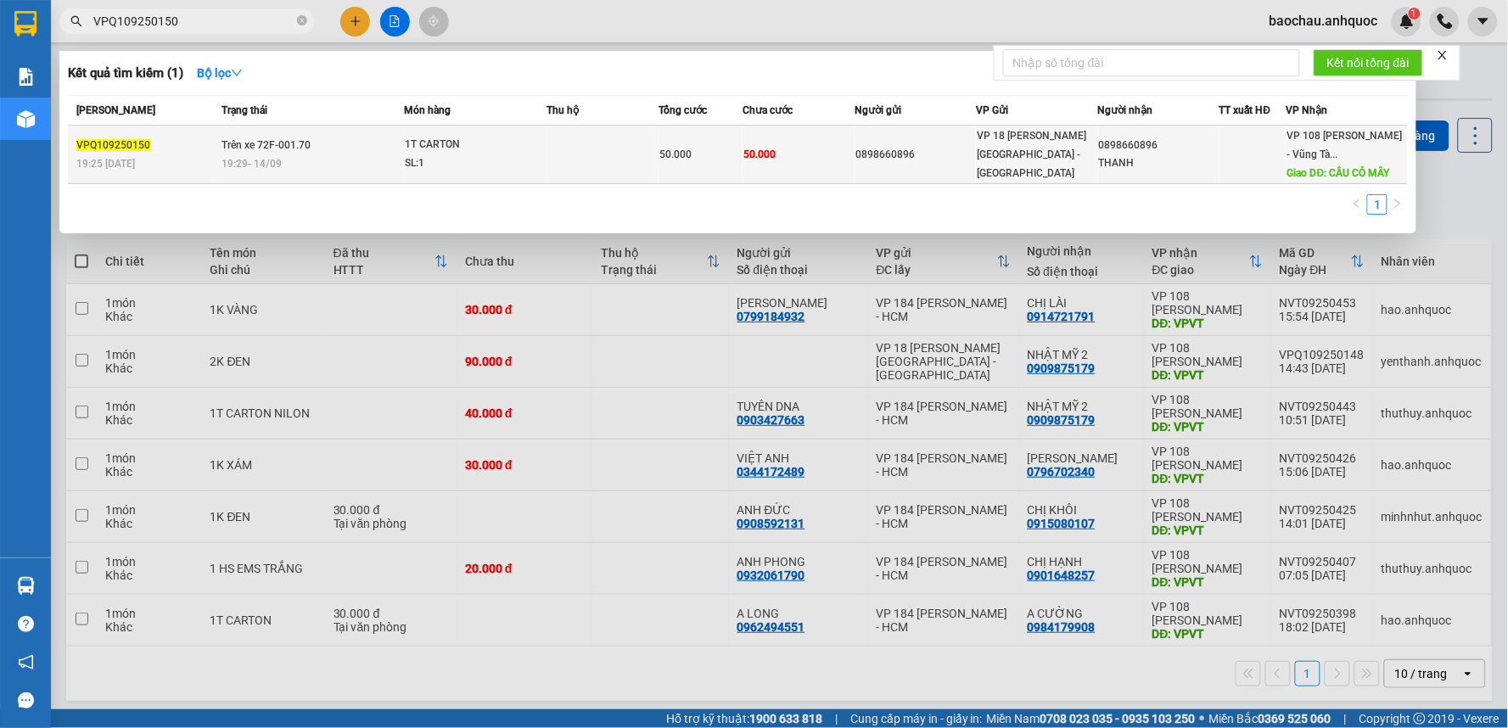
click at [1338, 151] on div "VP 108 [PERSON_NAME] - Vũng Tà... Giao DĐ: CẦU CỎ MÂY" at bounding box center [1347, 154] width 120 height 56
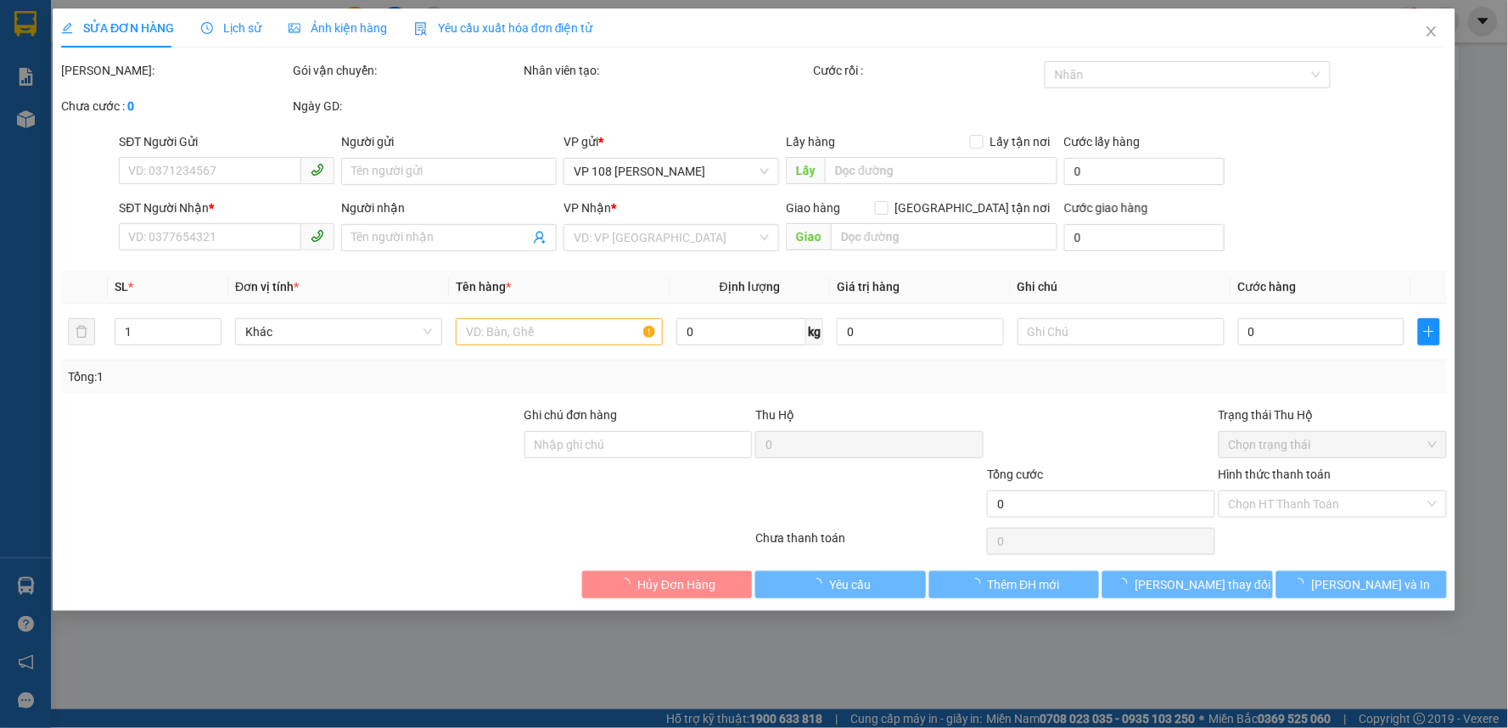
type input "0898660896"
type input "THANH"
type input "CẦU CỎ MÂY"
type input "50.000"
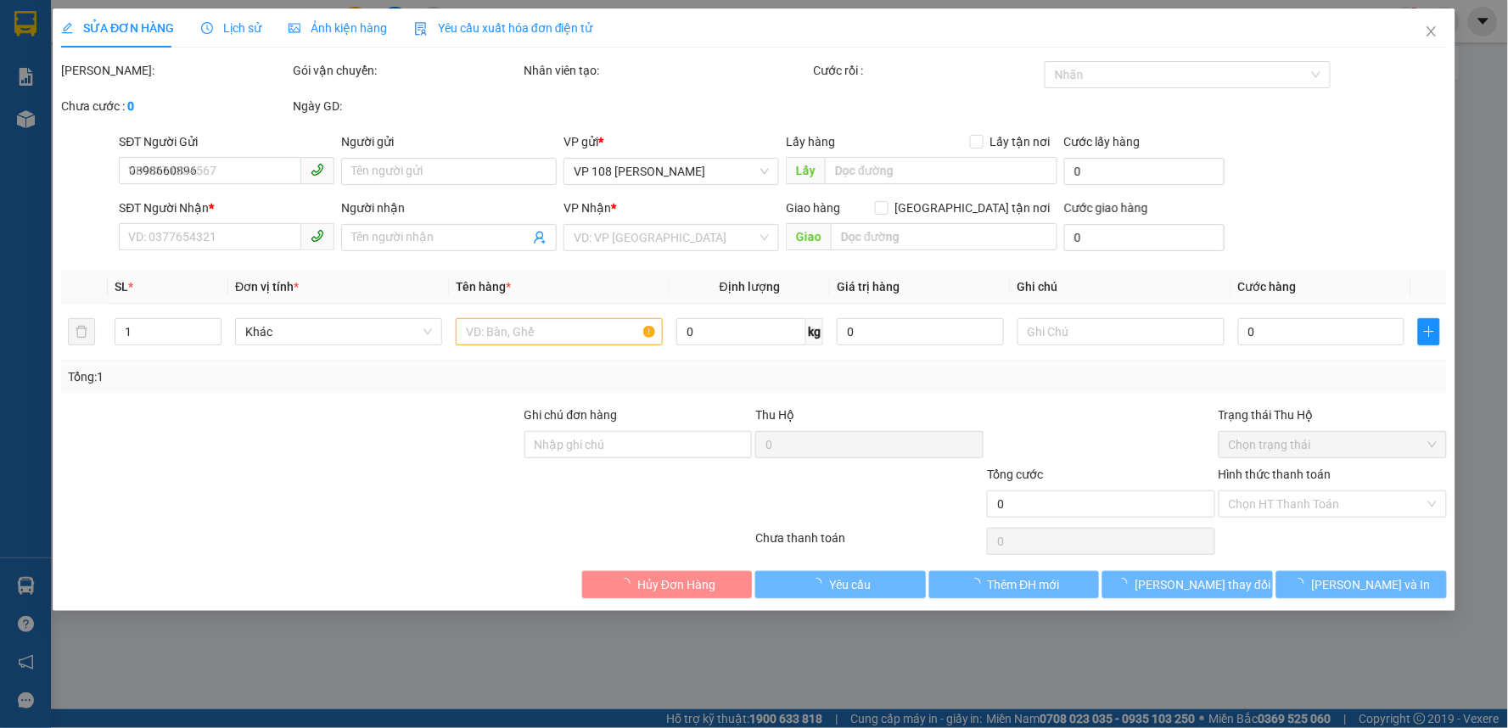
type input "50.000"
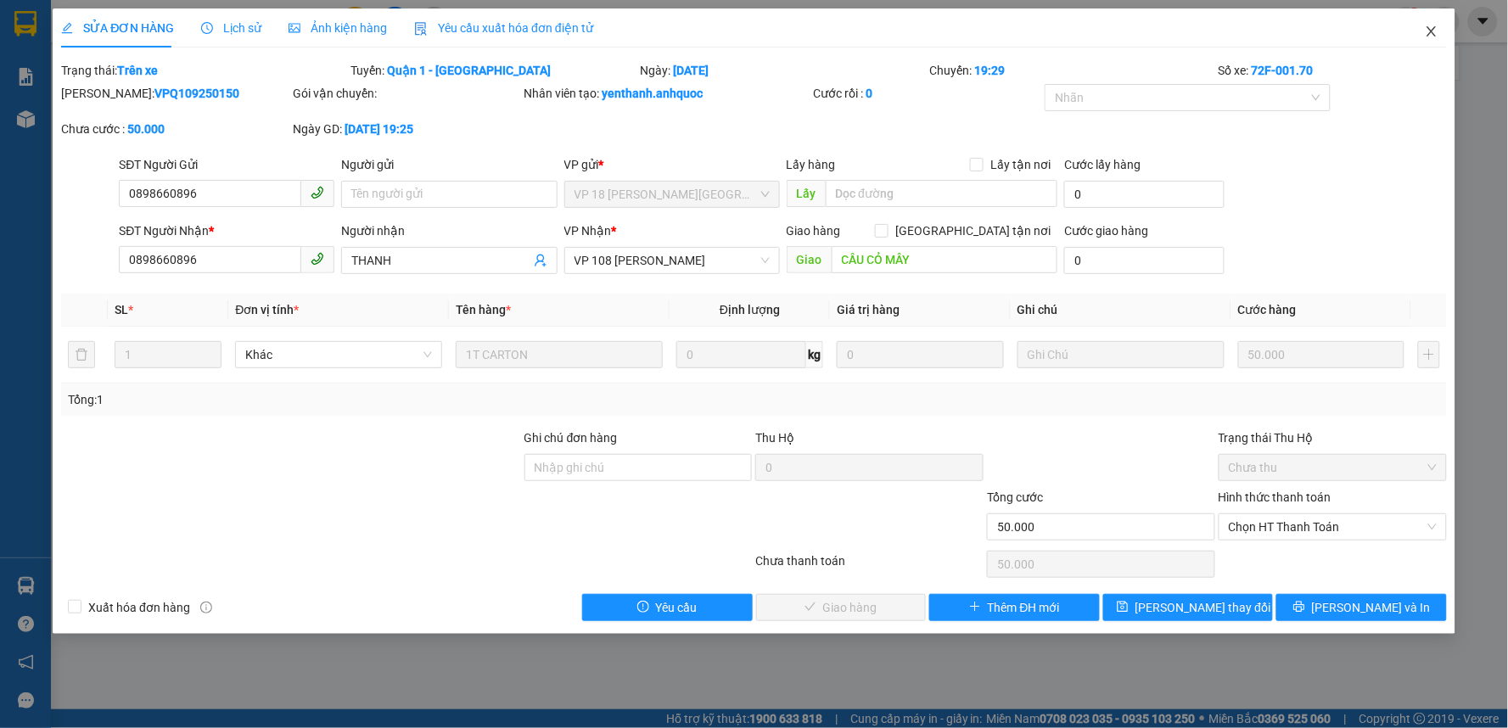
click at [1414, 31] on span "Close" at bounding box center [1432, 32] width 48 height 48
